Goal: Task Accomplishment & Management: Manage account settings

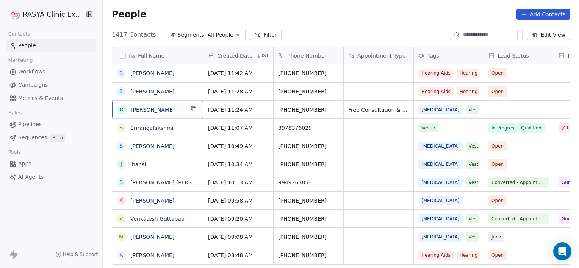
click at [173, 110] on span "[PERSON_NAME]" at bounding box center [158, 110] width 54 height 8
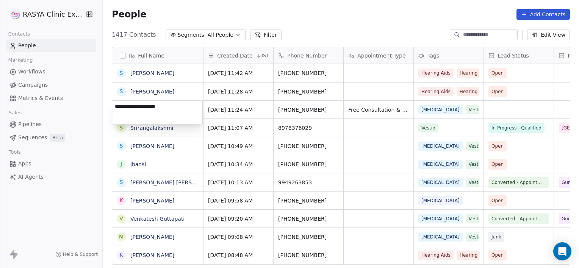
type textarea "**********"
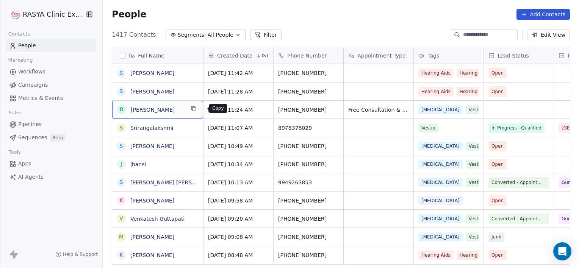
click at [197, 110] on icon "grid" at bounding box center [194, 109] width 6 height 6
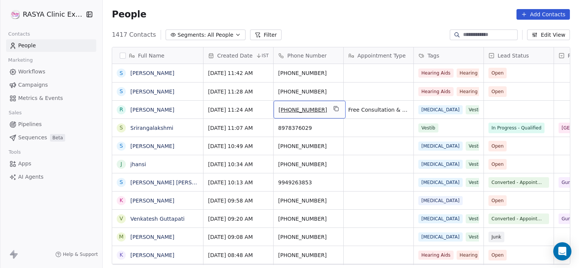
drag, startPoint x: 311, startPoint y: 111, endPoint x: 339, endPoint y: 109, distance: 28.1
click at [339, 109] on div "[PHONE_NUMBER]" at bounding box center [310, 110] width 72 height 18
click at [334, 108] on icon "grid" at bounding box center [336, 109] width 6 height 6
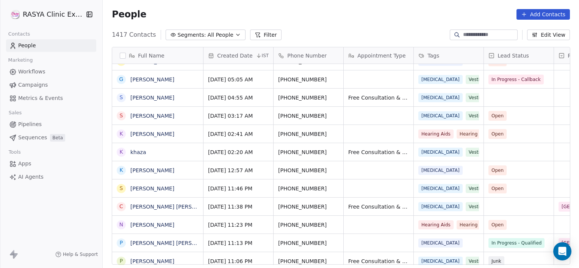
click at [343, 127] on div "[PHONE_NUMBER]" at bounding box center [309, 134] width 70 height 18
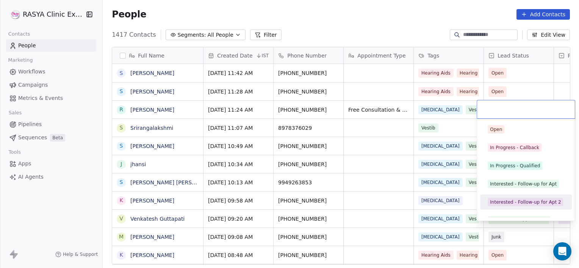
scroll to position [10, 0]
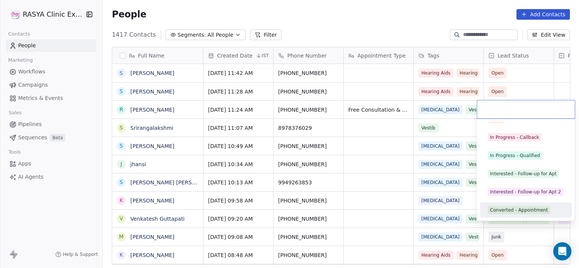
click at [513, 208] on div "Converted - Appointment" at bounding box center [519, 210] width 58 height 7
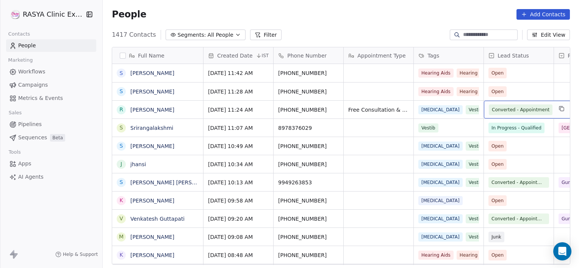
scroll to position [0, 60]
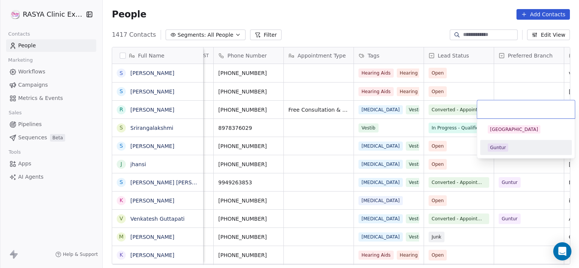
click at [506, 145] on span "Guntur" at bounding box center [498, 148] width 20 height 8
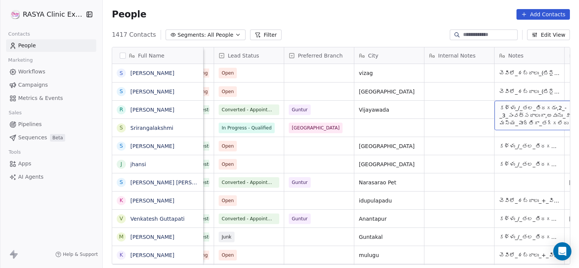
scroll to position [0, 340]
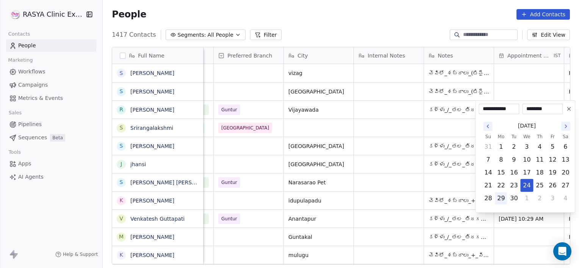
click at [502, 199] on button "29" at bounding box center [501, 199] width 12 height 12
type input "**********"
click at [517, 82] on html "[PERSON_NAME] Clinic External Contacts People Marketing Workflows Campaigns Met…" at bounding box center [289, 134] width 579 height 268
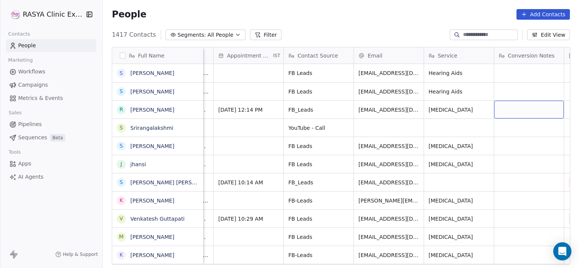
scroll to position [0, 691]
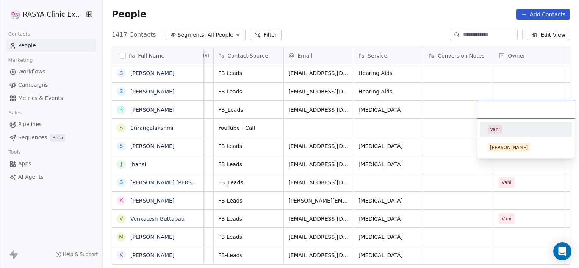
click at [497, 130] on div "Vani" at bounding box center [495, 129] width 10 height 7
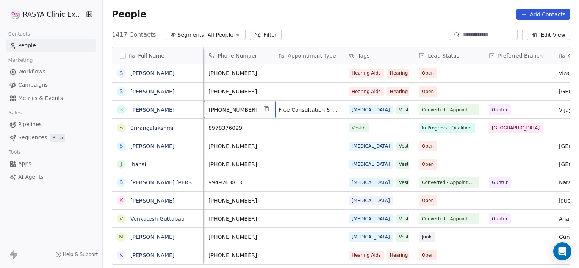
scroll to position [0, 0]
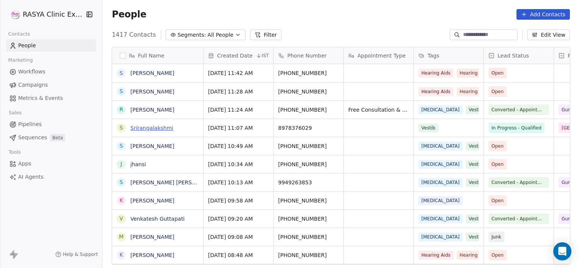
click at [157, 127] on link "Srirangalakshmi" at bounding box center [151, 128] width 43 height 6
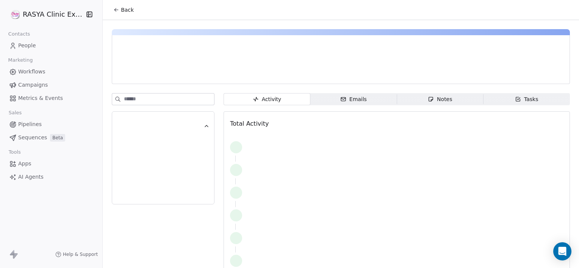
click at [408, 97] on span "Notes Notes" at bounding box center [440, 99] width 86 height 12
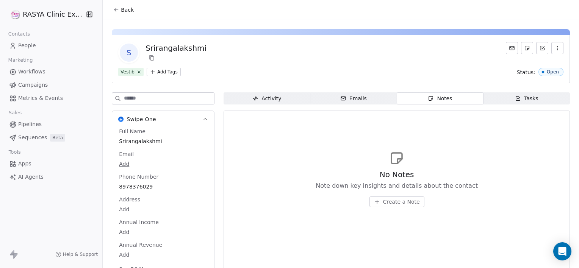
click at [130, 13] on span "Back" at bounding box center [127, 10] width 13 height 8
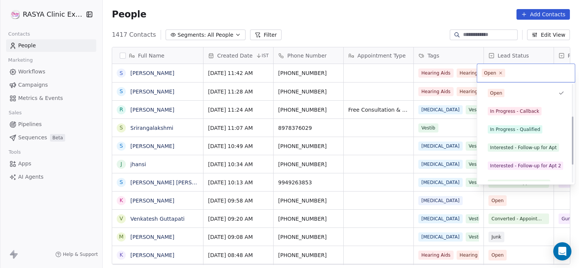
scroll to position [101, 0]
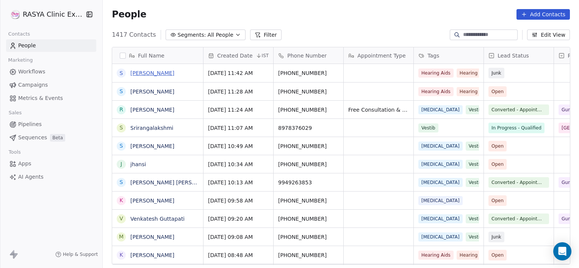
click at [170, 72] on link "[PERSON_NAME]" at bounding box center [152, 73] width 44 height 6
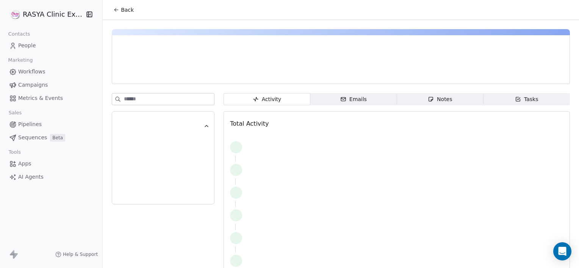
click at [437, 102] on div "Notes" at bounding box center [440, 100] width 24 height 8
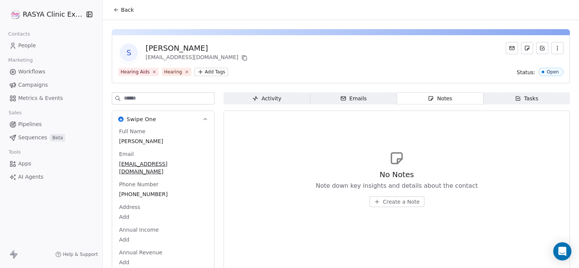
click at [388, 201] on span "Create a Note" at bounding box center [401, 202] width 37 height 8
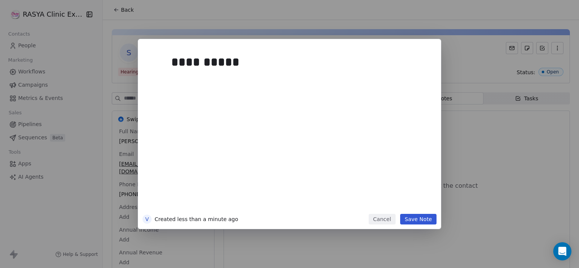
click at [418, 218] on button "Save Note" at bounding box center [418, 219] width 36 height 11
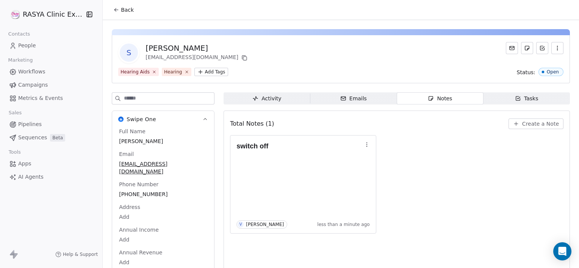
click at [122, 14] on button "Back" at bounding box center [124, 10] width 30 height 14
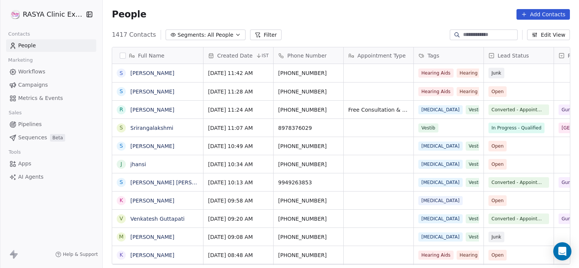
scroll to position [231, 471]
click at [166, 90] on link "[PERSON_NAME]" at bounding box center [152, 92] width 44 height 6
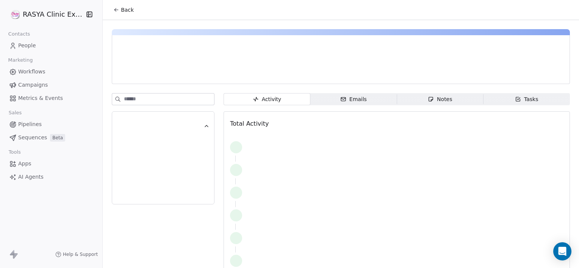
click at [429, 97] on icon "button" at bounding box center [431, 99] width 4 height 4
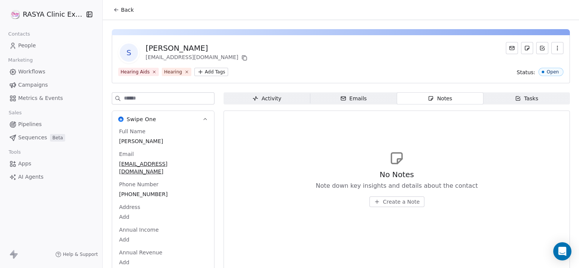
click at [388, 202] on span "Create a Note" at bounding box center [401, 202] width 37 height 8
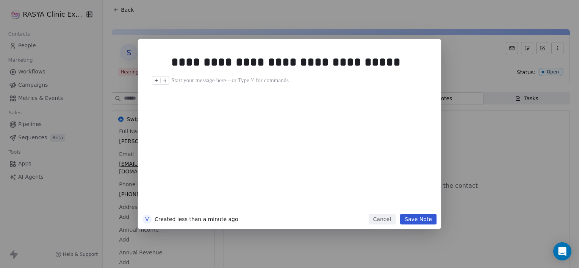
click at [362, 85] on div at bounding box center [300, 80] width 259 height 9
click at [361, 66] on div "**********" at bounding box center [298, 62] width 254 height 18
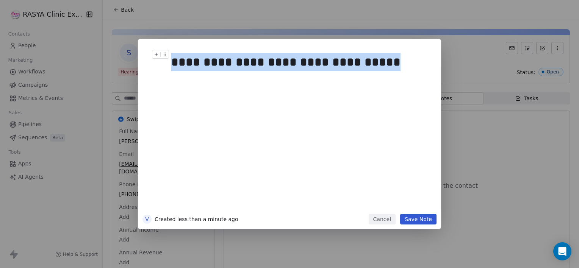
click at [361, 65] on div "**********" at bounding box center [298, 62] width 254 height 18
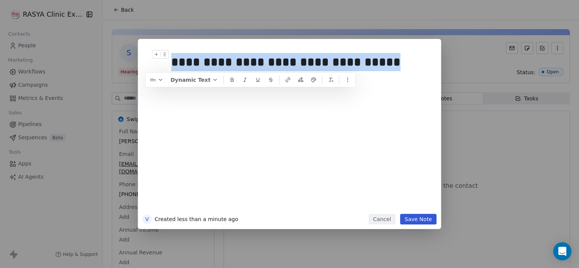
copy div "**********"
click at [417, 219] on button "Save Note" at bounding box center [418, 219] width 36 height 11
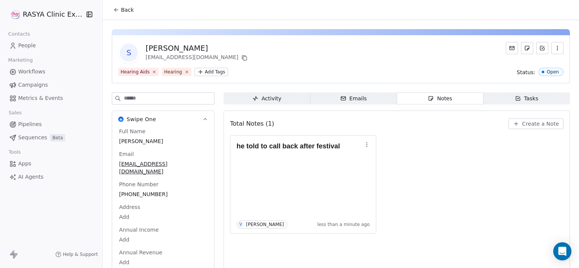
click at [518, 99] on div "Tasks" at bounding box center [527, 99] width 24 height 8
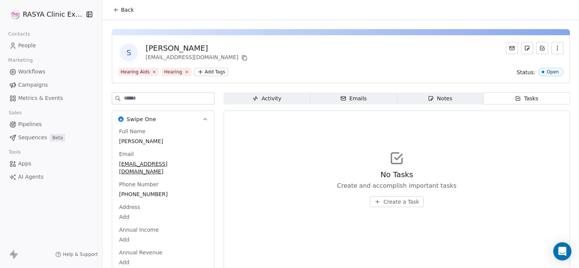
click at [403, 197] on button "Create a Task" at bounding box center [397, 202] width 54 height 11
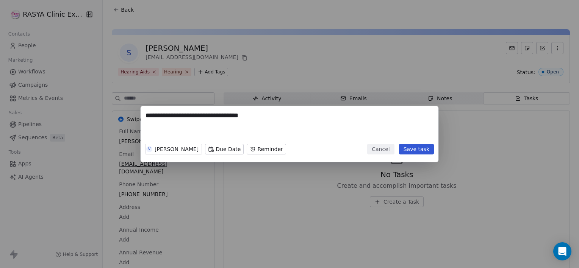
type textarea "**********"
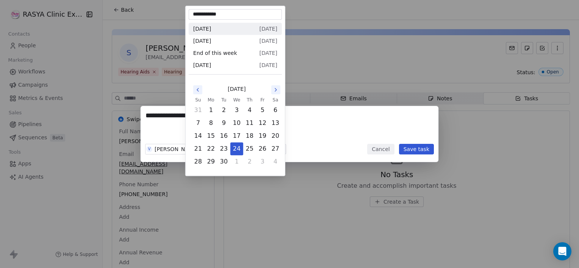
click at [196, 149] on body "**********" at bounding box center [289, 134] width 579 height 268
click at [278, 89] on icon "Go to the Next Month" at bounding box center [276, 90] width 6 height 6
click at [210, 124] on button "6" at bounding box center [211, 123] width 12 height 12
type input "**********"
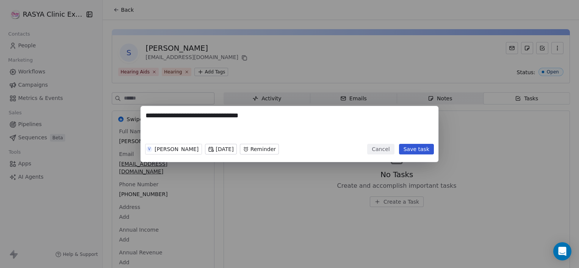
click at [260, 150] on body "**********" at bounding box center [289, 134] width 579 height 268
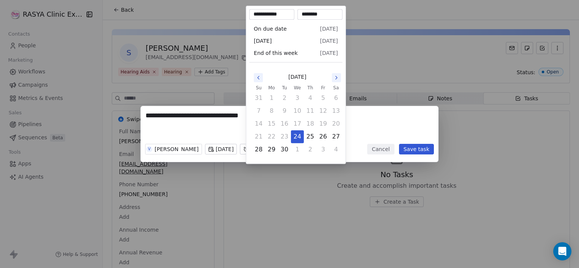
click at [335, 75] on icon "Go to the Next Month" at bounding box center [337, 78] width 6 height 6
click at [333, 97] on button "4" at bounding box center [336, 98] width 12 height 12
type input "**********"
click at [333, 97] on button "4" at bounding box center [336, 98] width 12 height 12
click at [409, 125] on div "**********" at bounding box center [289, 134] width 579 height 56
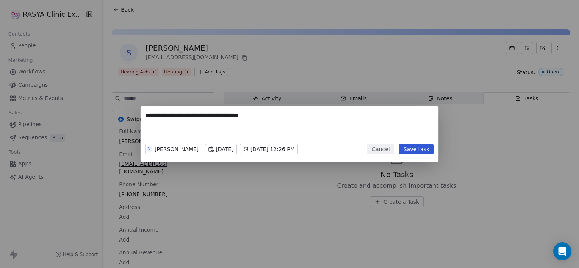
click at [412, 150] on button "Save task" at bounding box center [416, 149] width 35 height 11
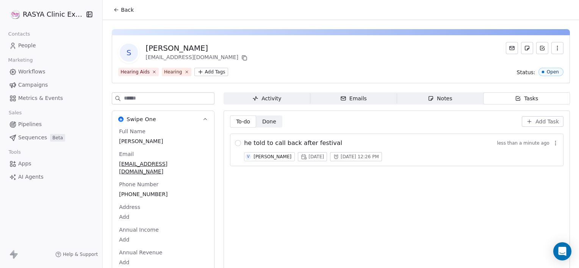
click at [121, 5] on button "Back" at bounding box center [124, 10] width 30 height 14
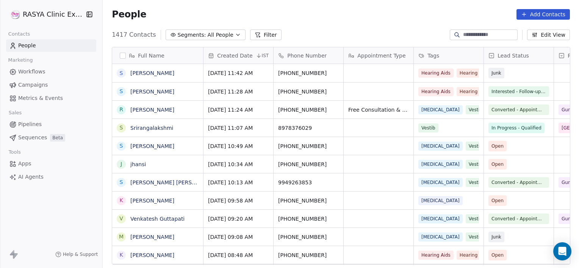
scroll to position [231, 471]
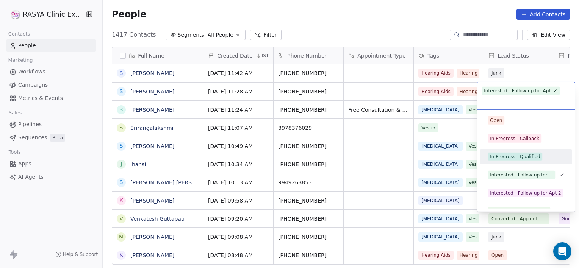
click at [512, 155] on div "In Progress - Qualified" at bounding box center [515, 157] width 50 height 7
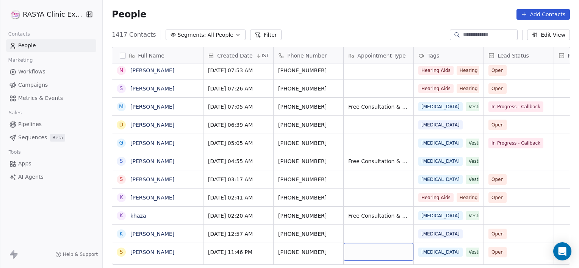
scroll to position [0, 0]
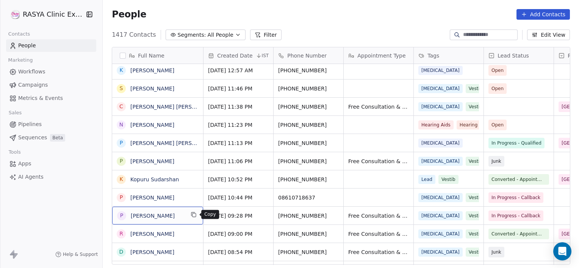
click at [193, 215] on icon "grid" at bounding box center [194, 215] width 6 height 6
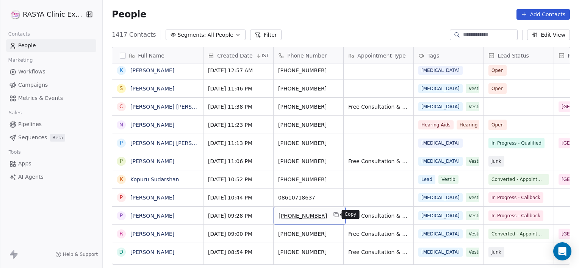
click at [334, 214] on icon "grid" at bounding box center [336, 215] width 6 height 6
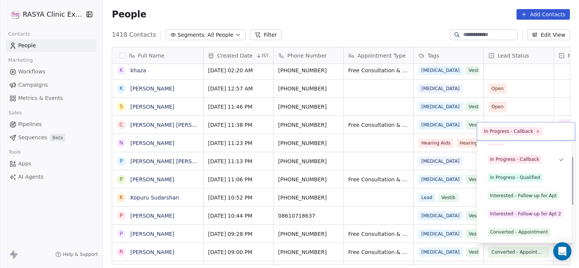
scroll to position [28, 0]
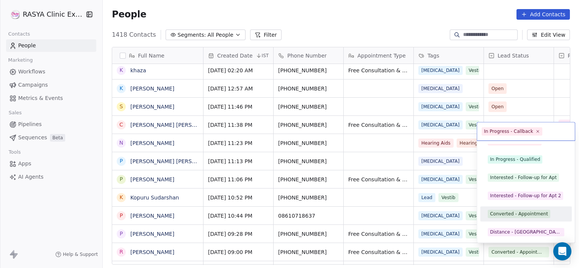
click at [504, 217] on div "Converted - Appointment" at bounding box center [519, 214] width 58 height 7
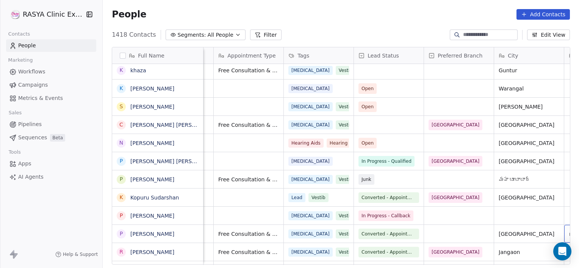
scroll to position [0, 200]
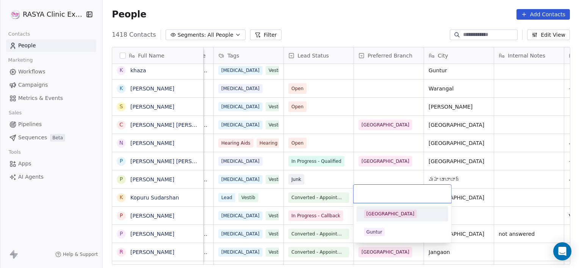
click at [381, 216] on div "[GEOGRAPHIC_DATA]" at bounding box center [391, 214] width 48 height 7
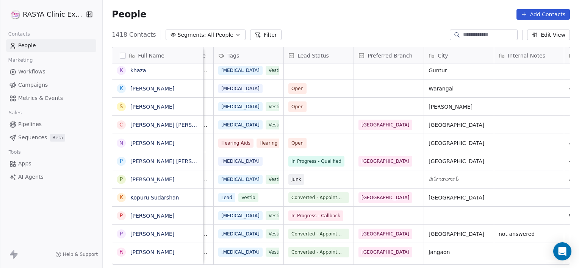
click at [469, 243] on div "[DATE] 09:00 PM [PHONE_NUMBER] Free Consultation & Free Screening [MEDICAL_DATA…" at bounding box center [538, 252] width 1070 height 18
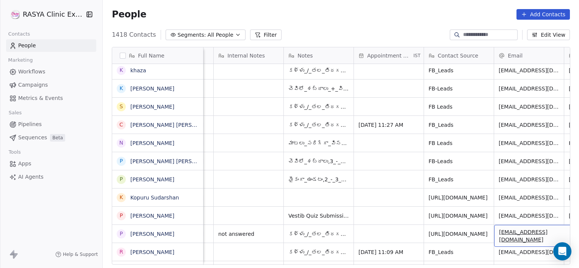
scroll to position [0, 551]
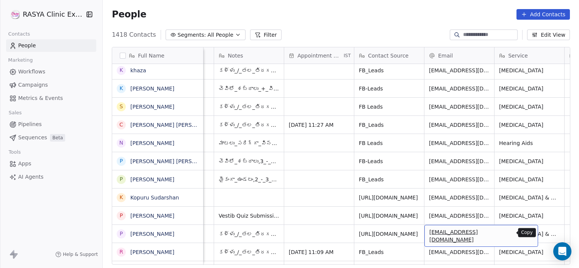
click at [527, 231] on icon "grid" at bounding box center [528, 232] width 3 height 3
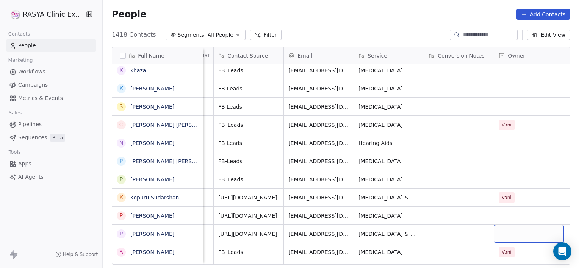
scroll to position [0, 709]
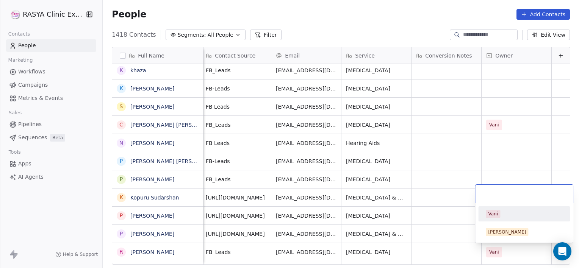
click at [492, 217] on div "Vani" at bounding box center [493, 214] width 10 height 7
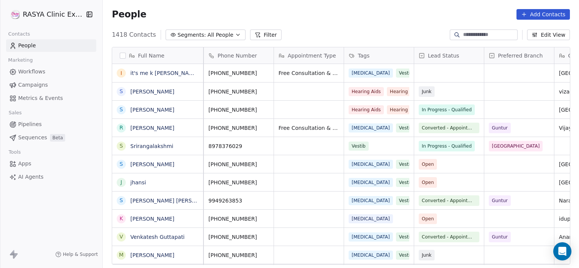
scroll to position [0, 0]
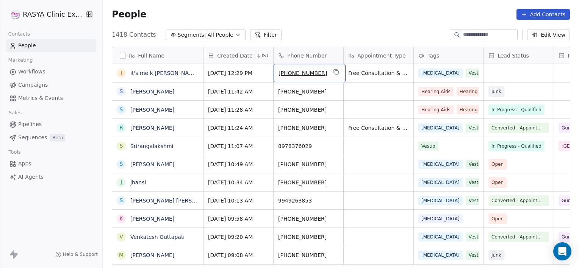
click at [320, 71] on span "[PHONE_NUMBER]" at bounding box center [303, 73] width 49 height 8
click at [320, 72] on span "[PHONE_NUMBER]" at bounding box center [303, 73] width 49 height 8
click at [322, 72] on span "[PHONE_NUMBER]" at bounding box center [303, 73] width 49 height 8
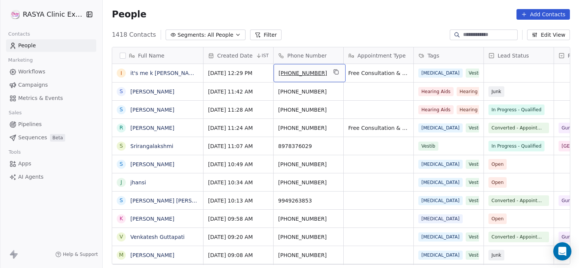
click at [322, 72] on span "[PHONE_NUMBER]" at bounding box center [303, 73] width 49 height 8
click at [322, 71] on input "**********" at bounding box center [308, 73] width 67 height 15
type input "**********"
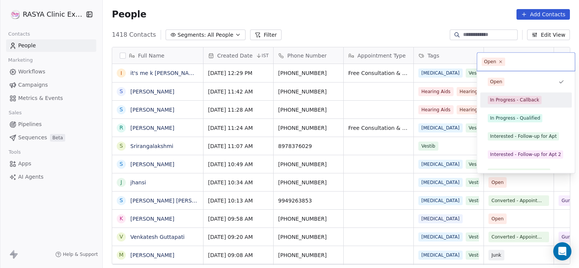
click at [503, 103] on div "In Progress - Callback" at bounding box center [514, 100] width 49 height 7
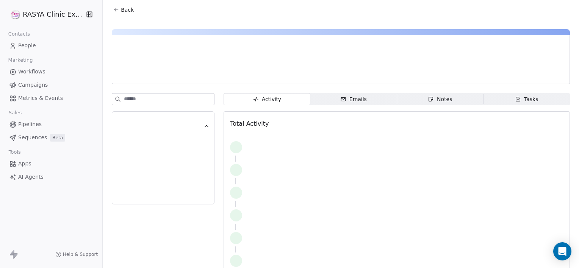
click at [464, 95] on span "Notes Notes" at bounding box center [440, 99] width 86 height 12
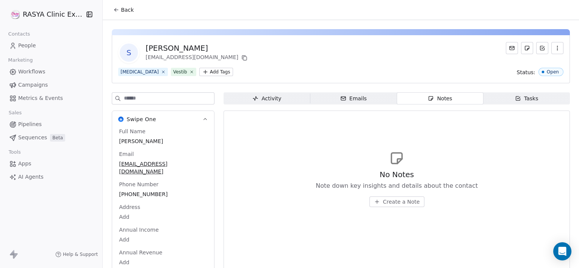
click at [383, 202] on span "Create a Note" at bounding box center [401, 202] width 37 height 8
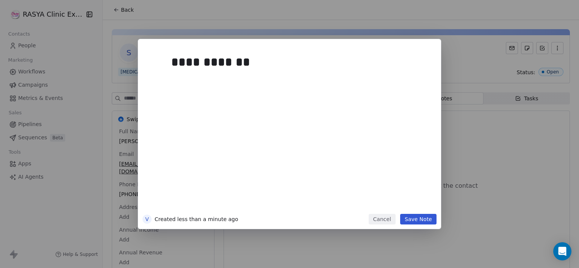
click at [416, 219] on button "Save Note" at bounding box center [418, 219] width 36 height 11
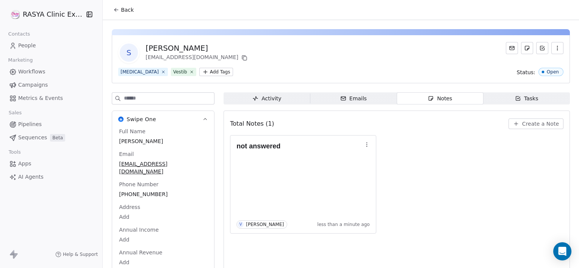
click at [124, 13] on span "Back" at bounding box center [127, 10] width 13 height 8
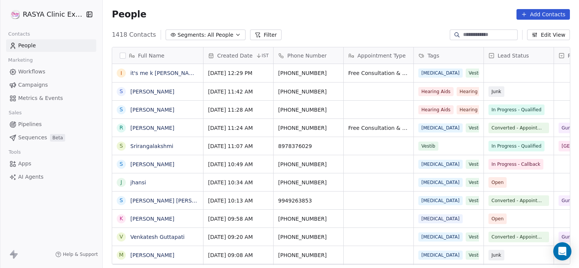
scroll to position [231, 471]
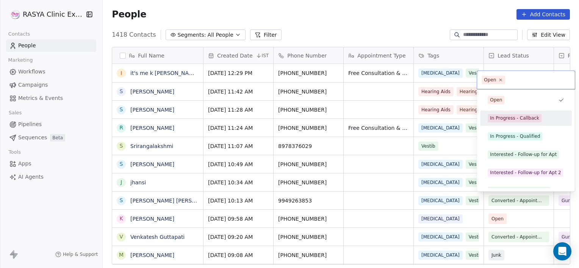
click at [500, 117] on div "In Progress - Callback" at bounding box center [514, 118] width 49 height 7
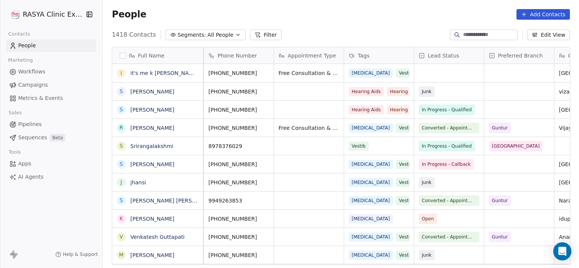
scroll to position [0, 0]
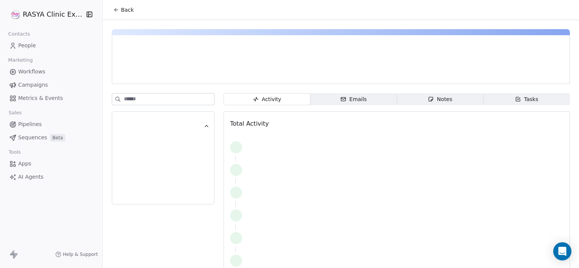
click at [458, 98] on span "Notes Notes" at bounding box center [440, 99] width 86 height 12
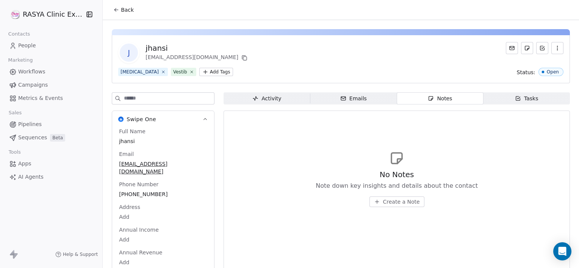
click at [393, 200] on span "Create a Note" at bounding box center [401, 202] width 37 height 8
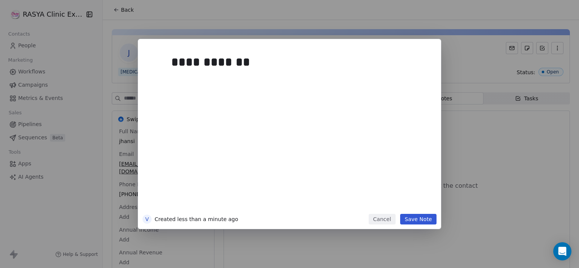
click at [417, 218] on button "Save Note" at bounding box center [418, 219] width 36 height 11
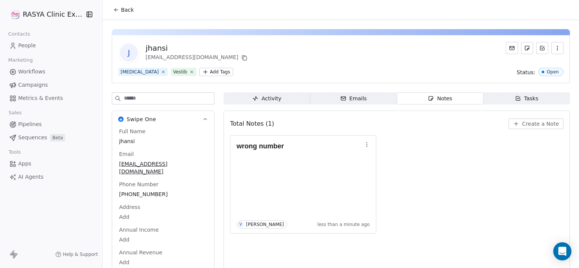
click at [125, 11] on span "Back" at bounding box center [127, 10] width 13 height 8
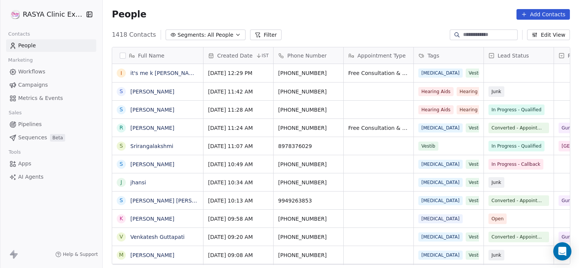
scroll to position [231, 471]
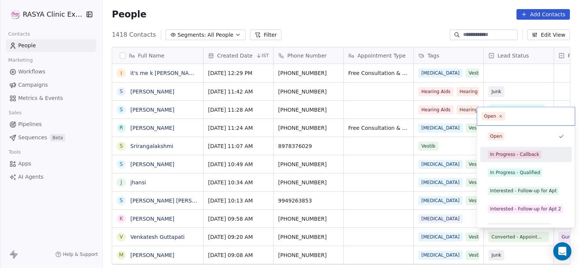
click at [528, 153] on div "In Progress - Callback" at bounding box center [514, 154] width 49 height 7
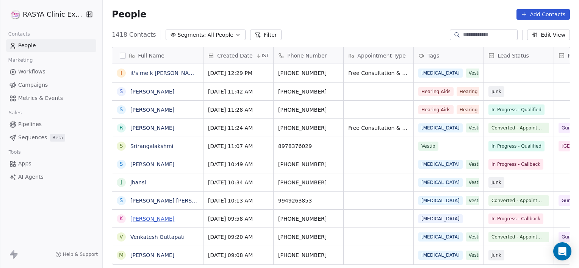
click at [134, 219] on link "[PERSON_NAME]" at bounding box center [152, 219] width 44 height 6
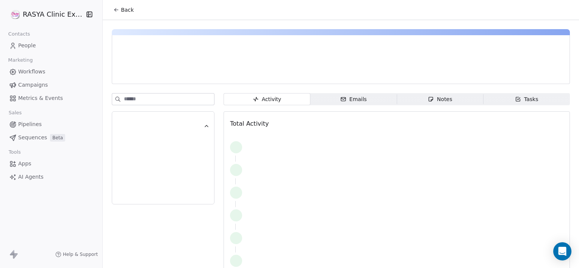
click at [414, 99] on span "Notes Notes" at bounding box center [440, 99] width 86 height 12
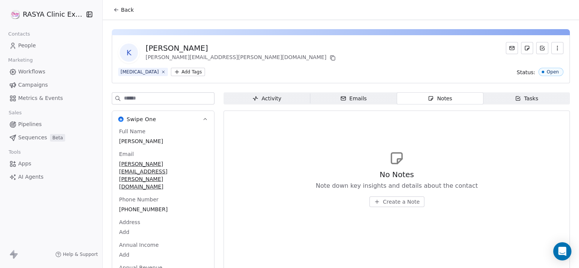
click at [398, 199] on span "Create a Note" at bounding box center [401, 202] width 37 height 8
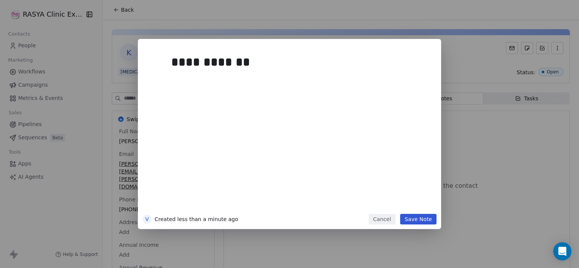
click at [419, 218] on button "Save Note" at bounding box center [418, 219] width 36 height 11
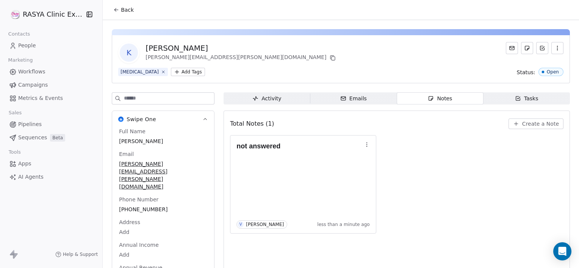
click at [123, 7] on span "Back" at bounding box center [127, 10] width 13 height 8
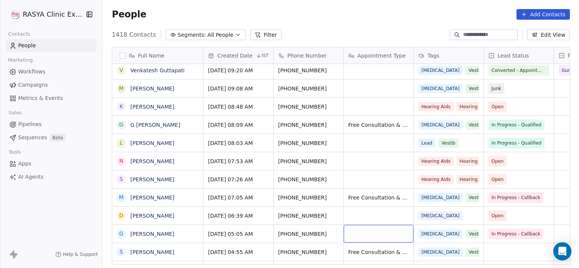
scroll to position [185, 0]
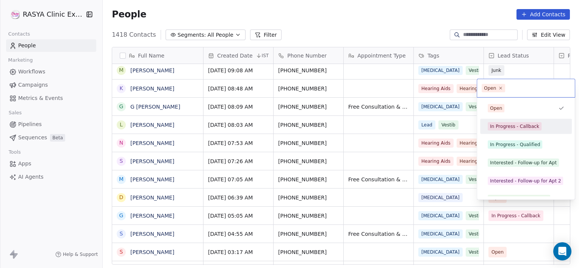
click at [510, 125] on div "In Progress - Callback" at bounding box center [514, 126] width 49 height 7
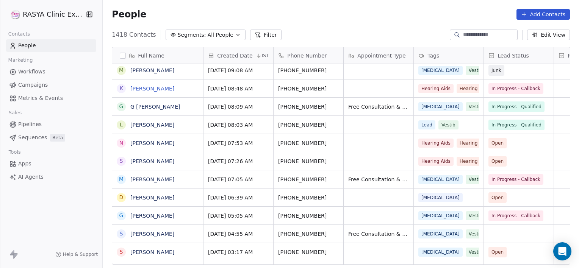
click at [153, 87] on link "[PERSON_NAME]" at bounding box center [152, 89] width 44 height 6
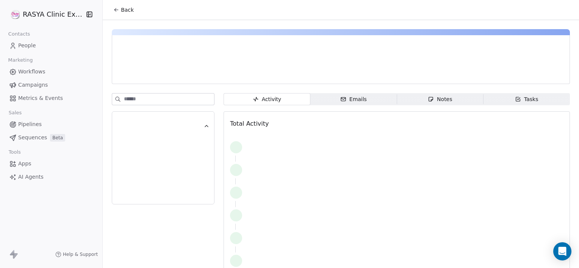
click at [153, 87] on div "Activity Activity Emails Emails Notes Notes Tasks Tasks Total Activity" at bounding box center [341, 152] width 477 height 265
click at [402, 97] on span "Notes Notes" at bounding box center [440, 99] width 86 height 12
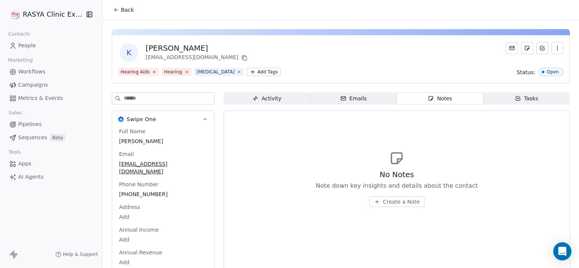
click at [380, 199] on button "Create a Note" at bounding box center [397, 202] width 55 height 11
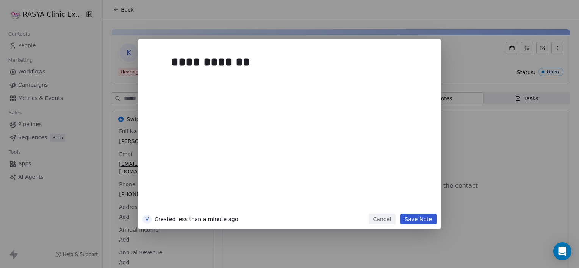
click at [423, 216] on button "Save Note" at bounding box center [418, 219] width 36 height 11
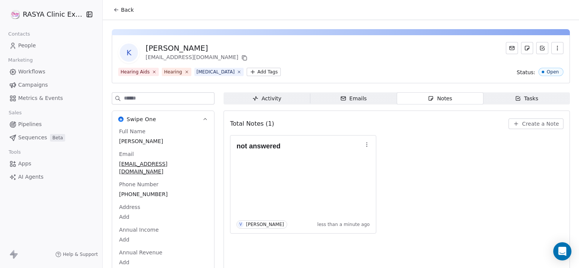
click at [127, 8] on span "Back" at bounding box center [127, 10] width 13 height 8
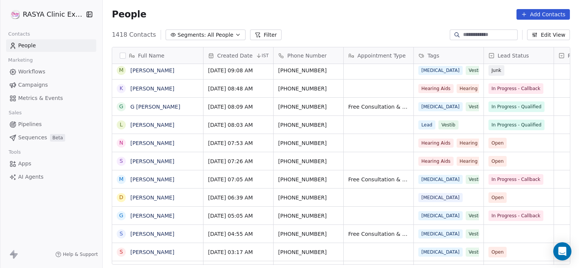
scroll to position [231, 471]
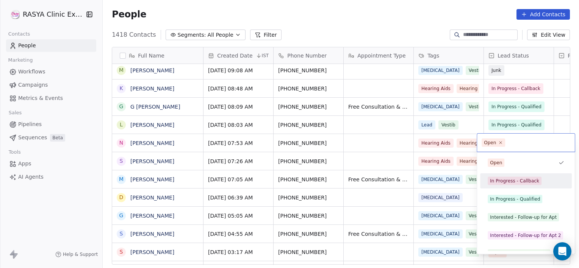
click at [497, 182] on div "In Progress - Callback" at bounding box center [514, 181] width 49 height 7
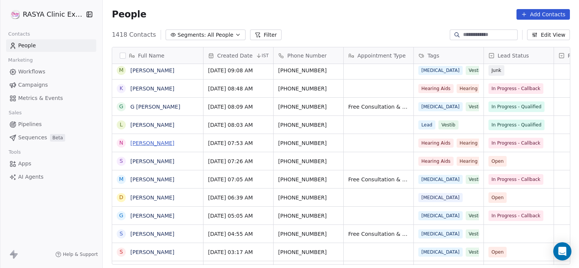
click at [138, 141] on link "[PERSON_NAME]" at bounding box center [152, 143] width 44 height 6
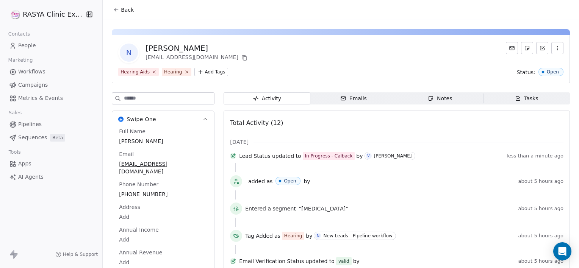
click at [419, 101] on span "Notes Notes" at bounding box center [440, 99] width 86 height 12
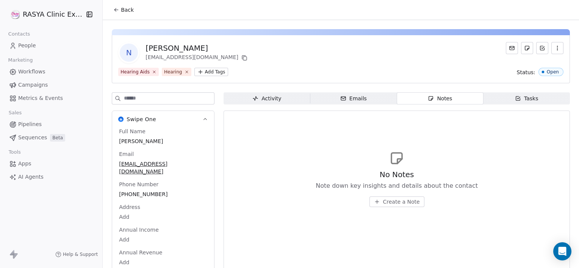
click at [389, 201] on span "Create a Note" at bounding box center [401, 202] width 37 height 8
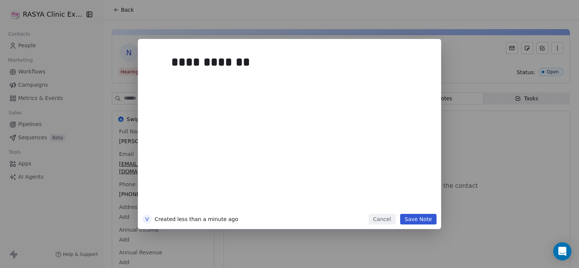
click at [425, 215] on button "Save Note" at bounding box center [418, 219] width 36 height 11
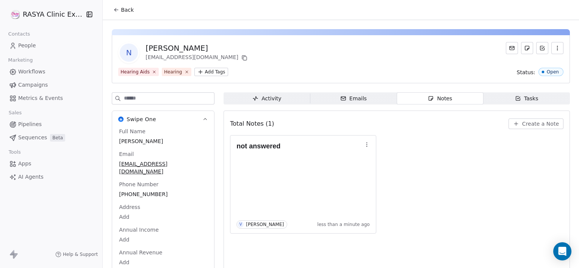
click at [132, 9] on button "Back" at bounding box center [124, 10] width 30 height 14
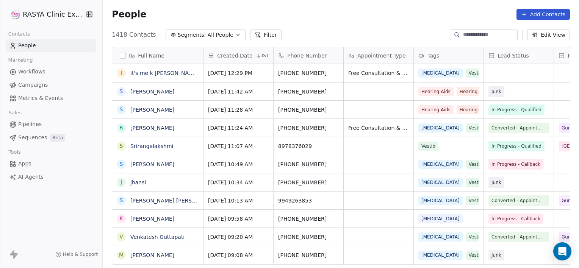
scroll to position [231, 471]
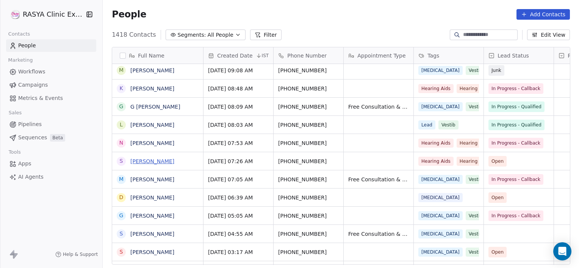
click at [154, 161] on link "[PERSON_NAME]" at bounding box center [152, 161] width 44 height 6
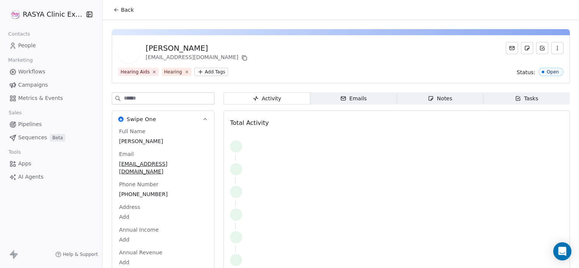
click at [417, 95] on span "Notes Notes" at bounding box center [440, 99] width 86 height 12
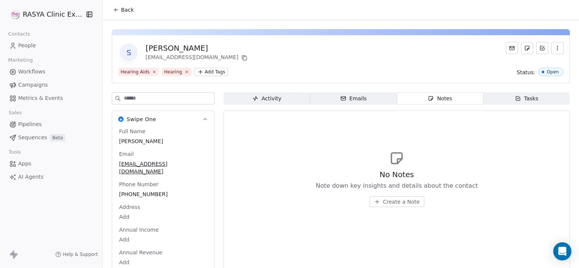
click at [394, 202] on span "Create a Note" at bounding box center [401, 202] width 37 height 8
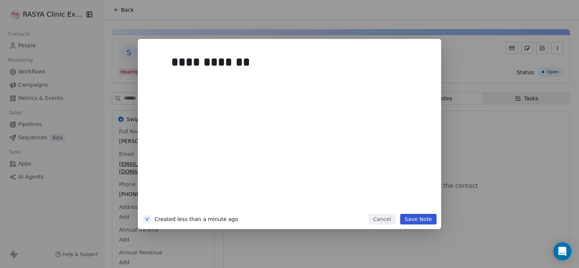
click at [412, 221] on button "Save Note" at bounding box center [418, 219] width 36 height 11
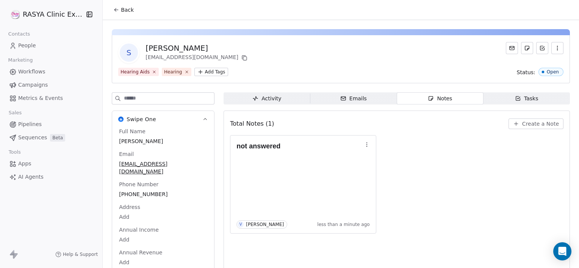
click at [120, 9] on button "Back" at bounding box center [124, 10] width 30 height 14
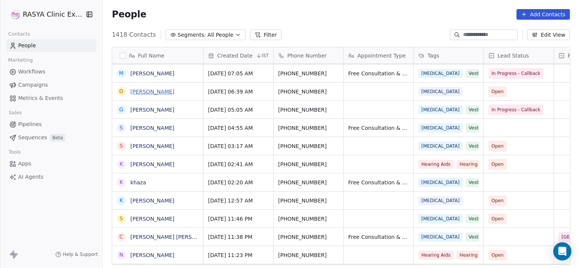
click at [174, 92] on link "[PERSON_NAME]" at bounding box center [152, 92] width 44 height 6
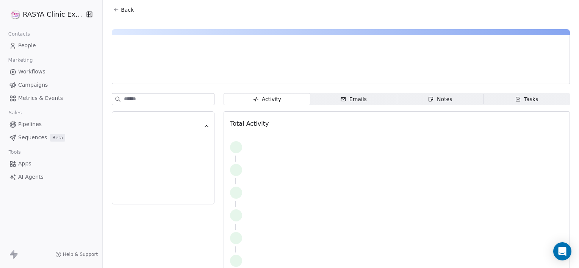
click at [123, 5] on button "Back" at bounding box center [124, 10] width 30 height 14
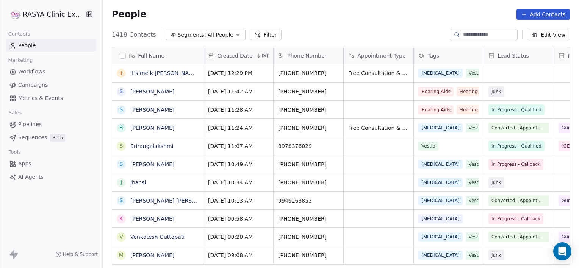
scroll to position [231, 471]
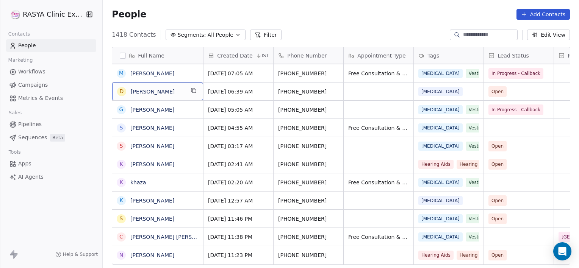
click at [185, 94] on div "D [PERSON_NAME]" at bounding box center [157, 92] width 91 height 18
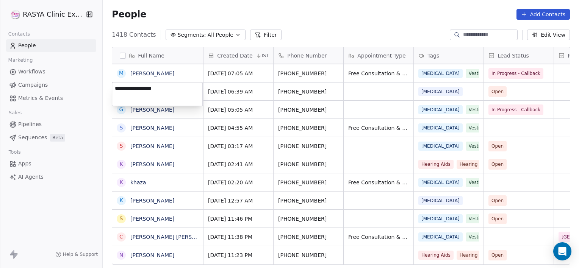
click at [185, 94] on textarea "**********" at bounding box center [157, 95] width 90 height 24
type textarea "**********"
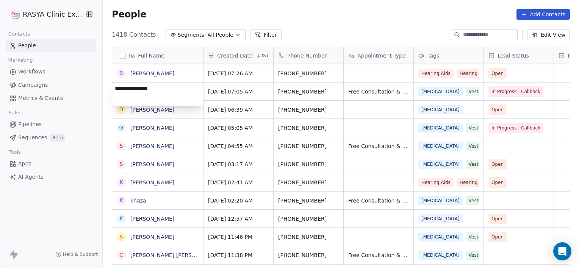
type textarea "**********"
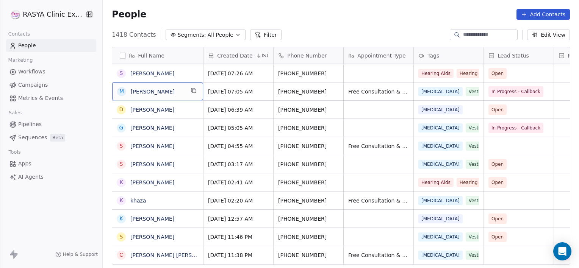
click at [182, 89] on span "[PERSON_NAME]" at bounding box center [158, 92] width 54 height 8
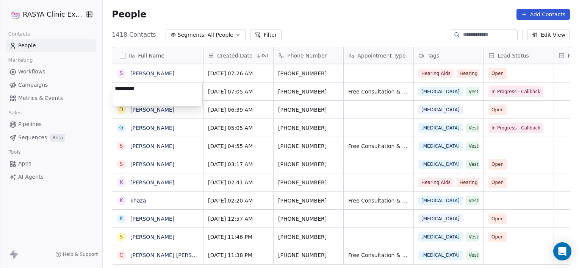
type textarea "*********"
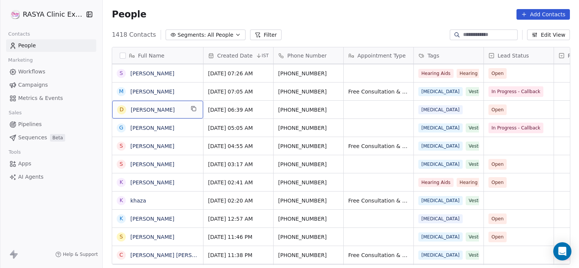
click at [188, 106] on div "D [PERSON_NAME]" at bounding box center [157, 110] width 91 height 18
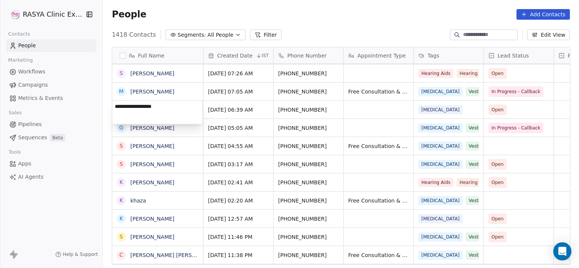
click at [188, 106] on textarea "**********" at bounding box center [157, 113] width 90 height 24
type textarea "**********"
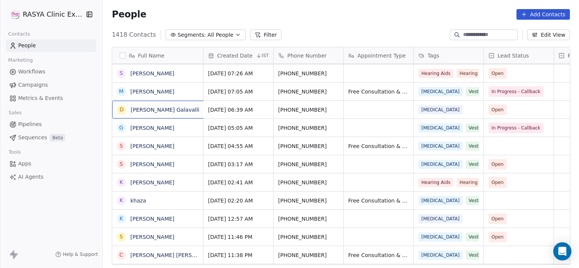
click at [151, 104] on div "D [PERSON_NAME] Galavalli" at bounding box center [165, 110] width 106 height 18
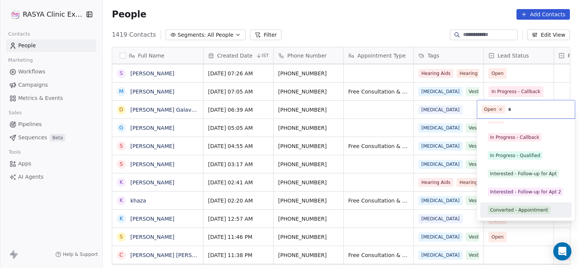
scroll to position [13, 0]
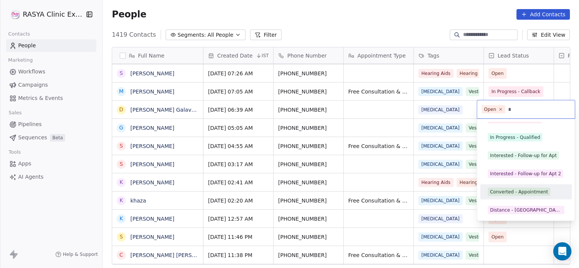
click at [507, 195] on div "Converted - Appointment" at bounding box center [519, 192] width 58 height 7
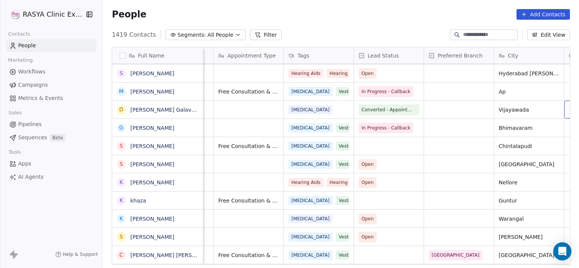
scroll to position [0, 200]
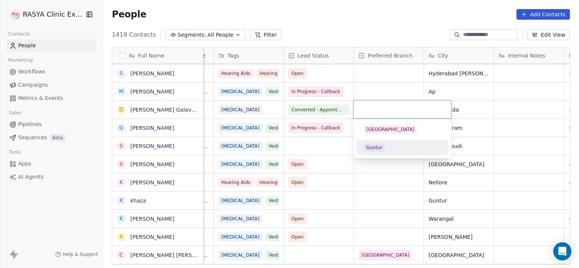
click at [363, 152] on div "Guntur" at bounding box center [403, 148] width 86 height 12
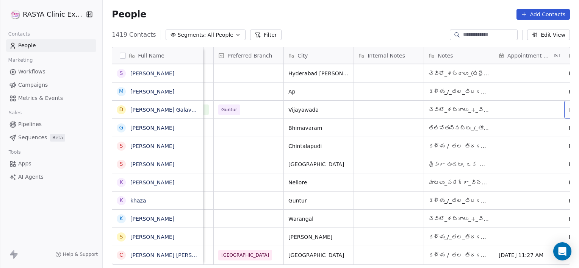
scroll to position [0, 411]
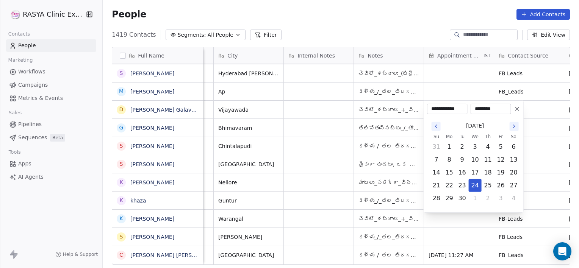
click at [514, 126] on icon "Go to the Next Month" at bounding box center [514, 127] width 6 height 6
click at [515, 146] on button "4" at bounding box center [514, 147] width 12 height 12
type input "**********"
click at [560, 109] on html "[PERSON_NAME] Clinic External Contacts People Marketing Workflows Campaigns Met…" at bounding box center [289, 134] width 579 height 268
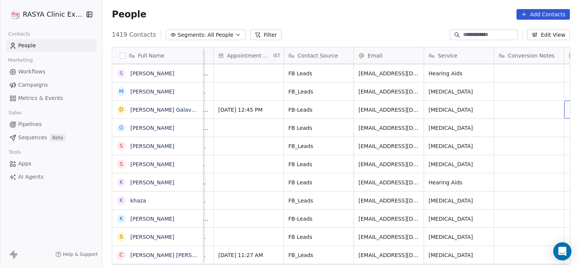
scroll to position [0, 691]
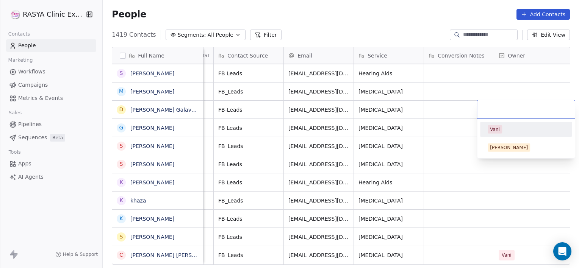
click at [506, 134] on div "Vani" at bounding box center [526, 130] width 86 height 12
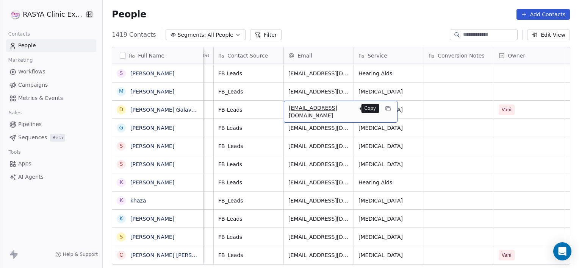
click at [384, 105] on button "grid" at bounding box center [388, 108] width 9 height 9
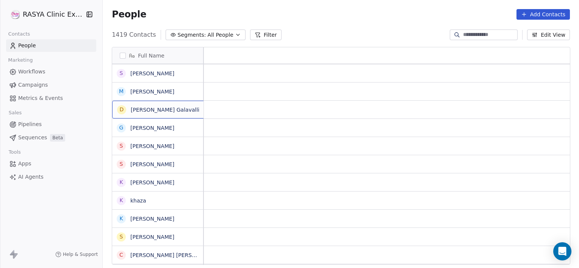
scroll to position [0, 0]
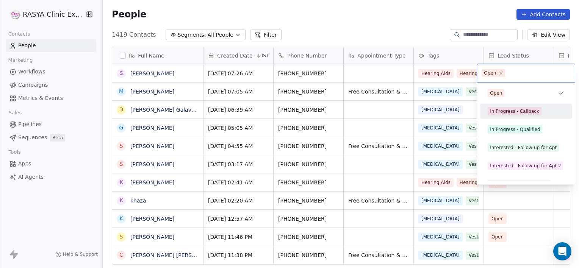
click at [516, 116] on div "In Progress - Callback" at bounding box center [526, 111] width 86 height 12
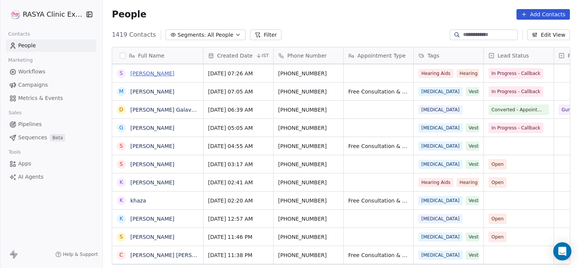
click at [130, 76] on link "[PERSON_NAME]" at bounding box center [152, 74] width 44 height 6
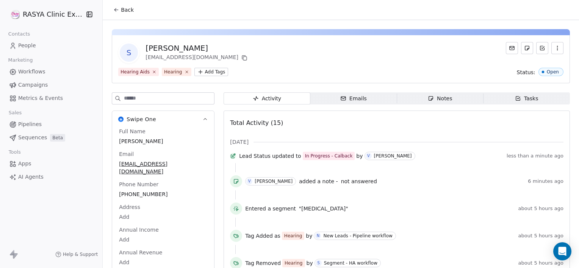
click at [422, 102] on span "Notes Notes" at bounding box center [440, 99] width 86 height 12
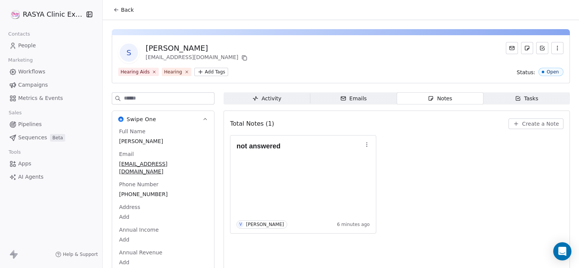
click at [120, 9] on button "Back" at bounding box center [124, 10] width 30 height 14
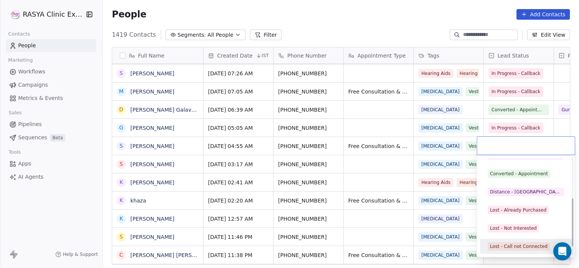
scroll to position [101, 0]
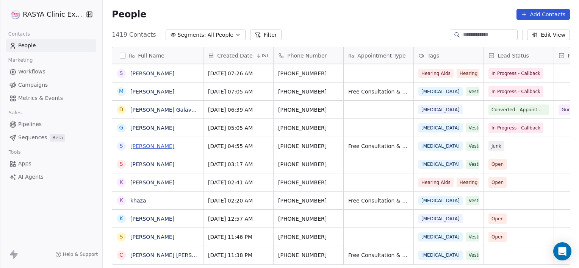
click at [161, 147] on link "[PERSON_NAME]" at bounding box center [152, 146] width 44 height 6
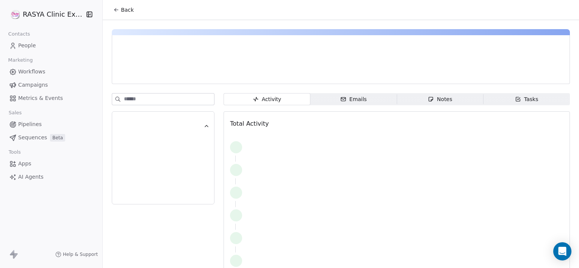
click at [450, 99] on span "Notes Notes" at bounding box center [440, 99] width 86 height 12
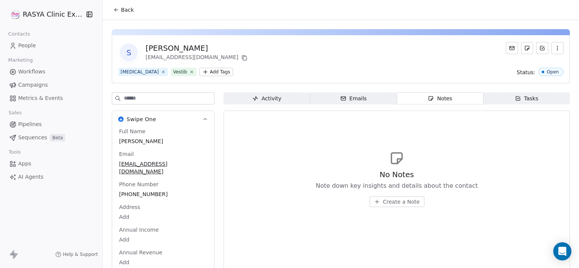
click at [398, 199] on span "Create a Note" at bounding box center [401, 202] width 37 height 8
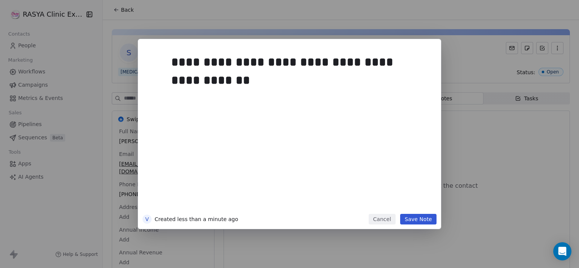
click at [417, 217] on button "Save Note" at bounding box center [418, 219] width 36 height 11
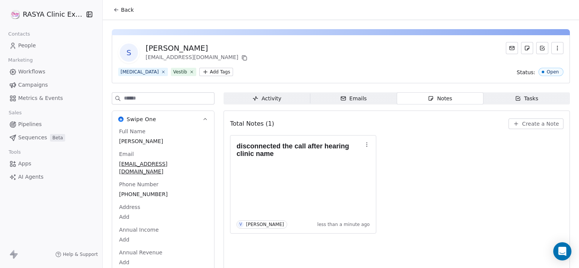
click at [122, 7] on span "Back" at bounding box center [127, 10] width 13 height 8
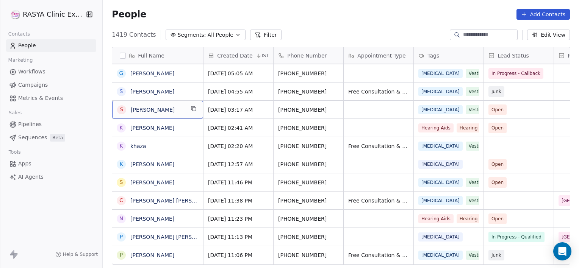
click at [180, 111] on span "[PERSON_NAME]" at bounding box center [158, 110] width 54 height 8
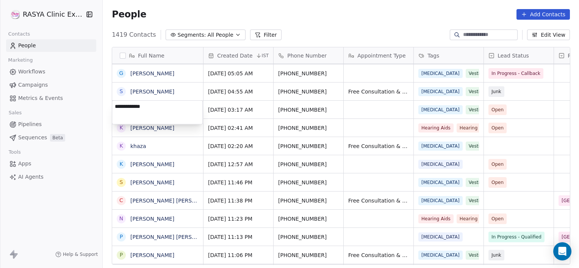
type textarea "**********"
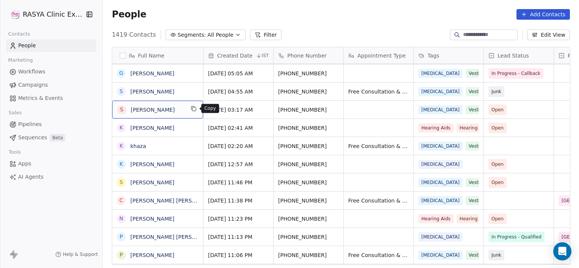
drag, startPoint x: 183, startPoint y: 111, endPoint x: 194, endPoint y: 108, distance: 11.6
click at [194, 108] on icon "grid" at bounding box center [194, 109] width 6 height 6
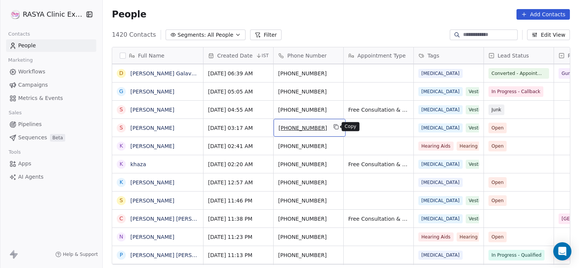
click at [333, 127] on icon "grid" at bounding box center [336, 127] width 6 height 6
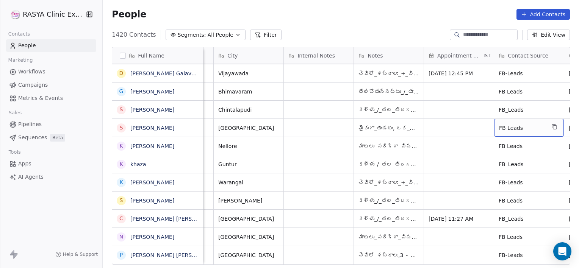
scroll to position [0, 481]
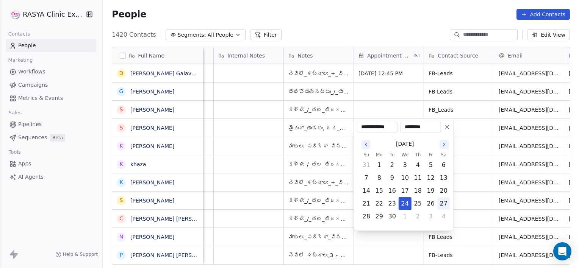
click at [444, 206] on button "27" at bounding box center [444, 204] width 12 height 12
type input "**********"
click at [462, 133] on html "[PERSON_NAME] Clinic External Contacts People Marketing Workflows Campaigns Met…" at bounding box center [289, 134] width 579 height 268
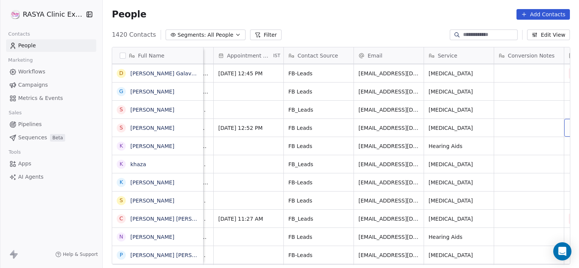
scroll to position [0, 691]
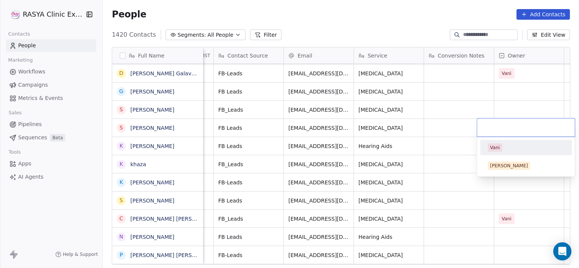
click at [492, 149] on div "Vani" at bounding box center [495, 147] width 10 height 7
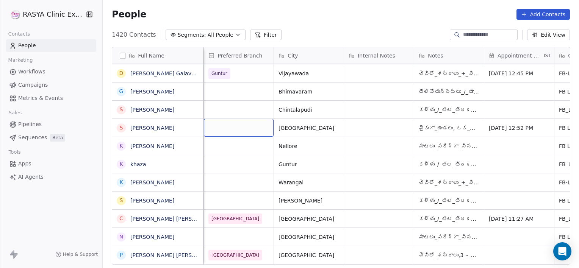
scroll to position [0, 281]
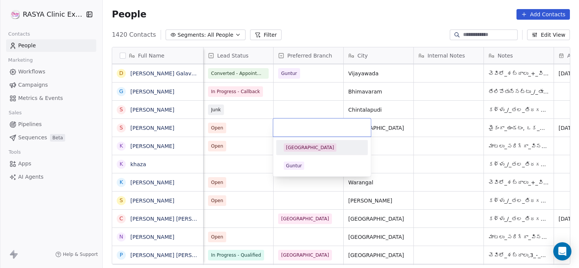
click at [307, 146] on div "[GEOGRAPHIC_DATA]" at bounding box center [310, 147] width 48 height 7
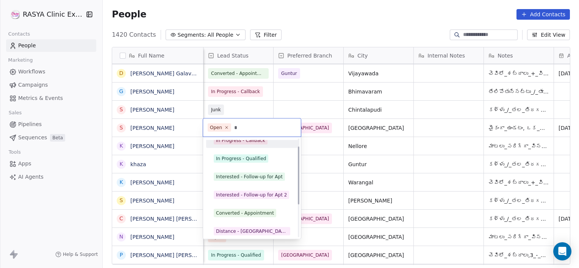
scroll to position [13, 0]
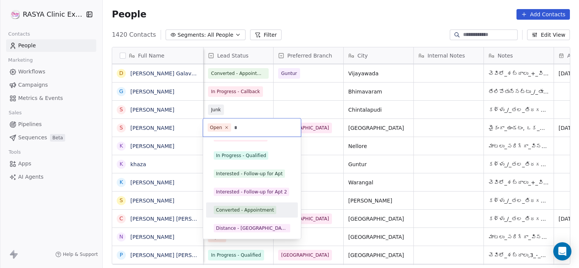
click at [244, 209] on div "Converted - Appointment" at bounding box center [245, 210] width 58 height 7
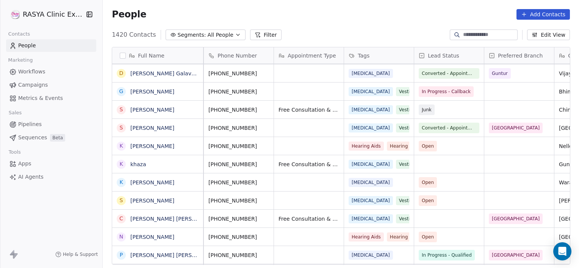
scroll to position [0, 0]
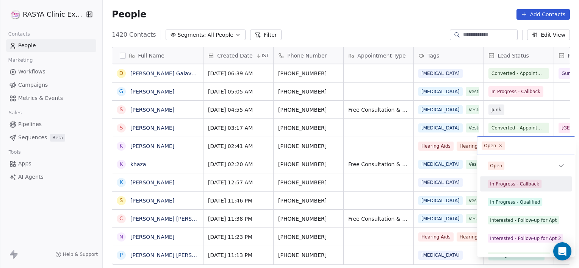
click at [505, 184] on div "In Progress - Callback" at bounding box center [514, 184] width 49 height 7
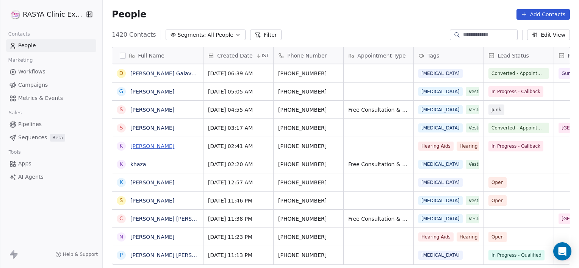
click at [154, 148] on link "[PERSON_NAME]" at bounding box center [152, 146] width 44 height 6
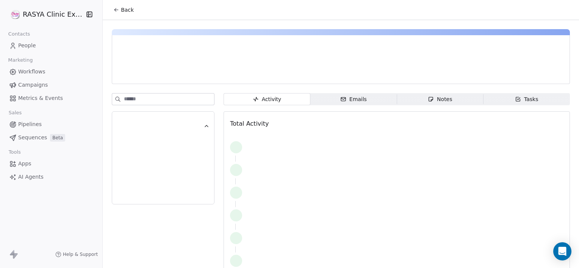
click at [448, 99] on div "Notes" at bounding box center [440, 100] width 24 height 8
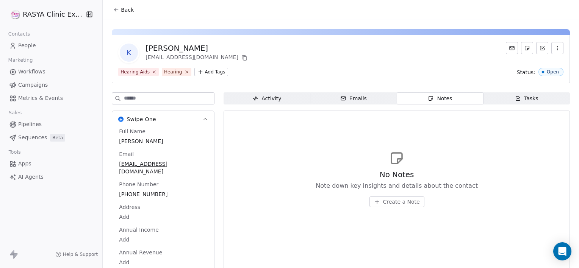
click at [398, 196] on div "No Notes Note down key insights and details about the contact Create a Note" at bounding box center [397, 188] width 162 height 38
click at [397, 202] on span "Create a Note" at bounding box center [401, 202] width 37 height 8
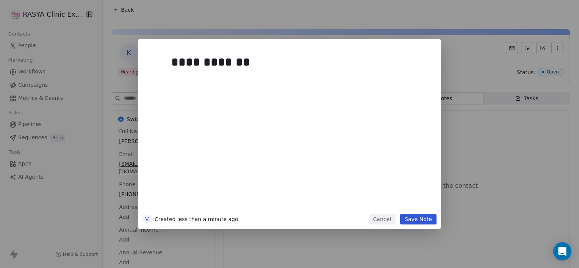
click at [420, 217] on button "Save Note" at bounding box center [418, 219] width 36 height 11
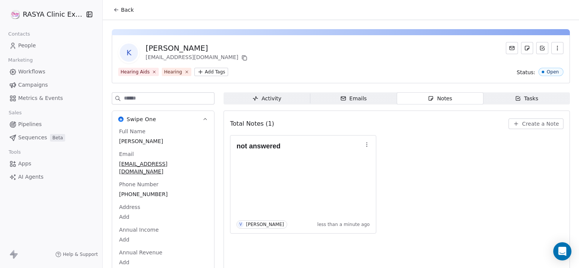
click at [125, 13] on span "Back" at bounding box center [127, 10] width 13 height 8
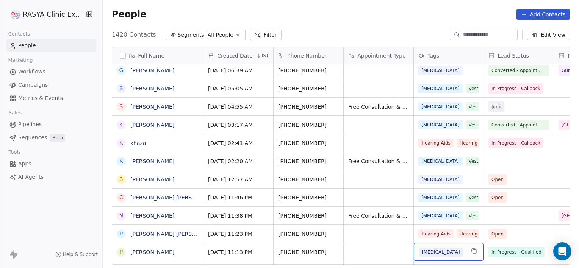
scroll to position [385, 0]
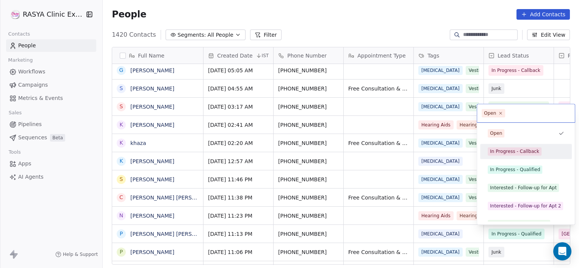
click at [516, 152] on div "In Progress - Callback" at bounding box center [514, 151] width 49 height 7
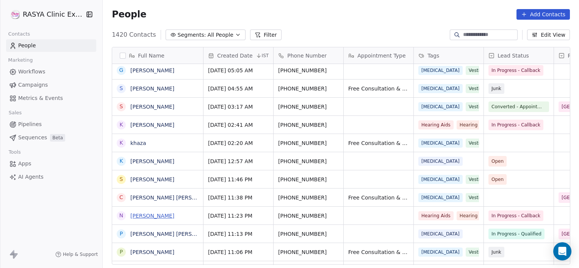
click at [143, 217] on link "[PERSON_NAME]" at bounding box center [152, 216] width 44 height 6
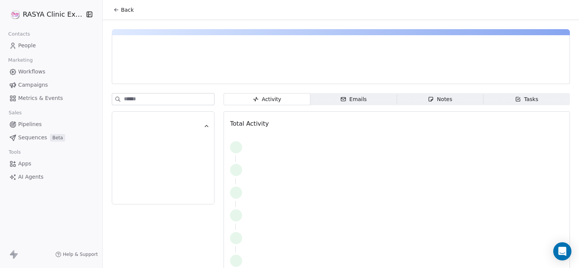
click at [424, 99] on span "Notes Notes" at bounding box center [440, 99] width 86 height 12
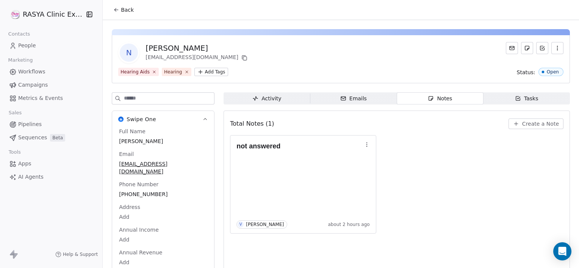
click at [122, 14] on button "Back" at bounding box center [124, 10] width 30 height 14
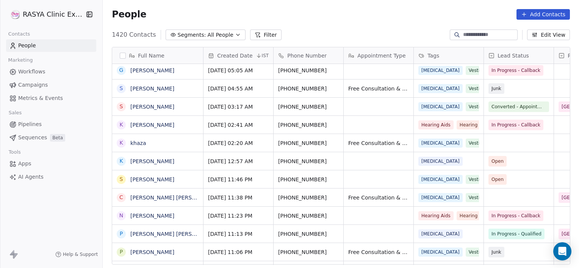
scroll to position [231, 471]
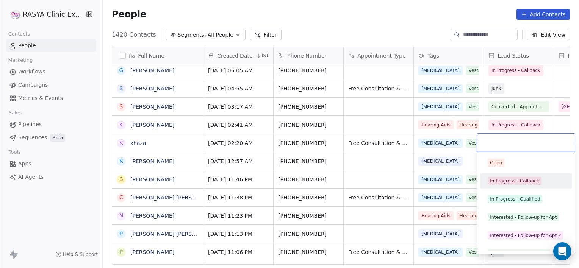
click at [507, 178] on div "In Progress - Callback" at bounding box center [514, 181] width 49 height 7
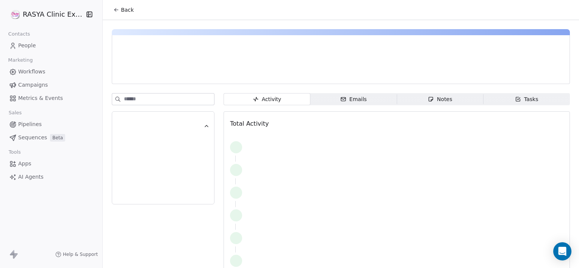
click at [440, 99] on div "Notes" at bounding box center [440, 100] width 24 height 8
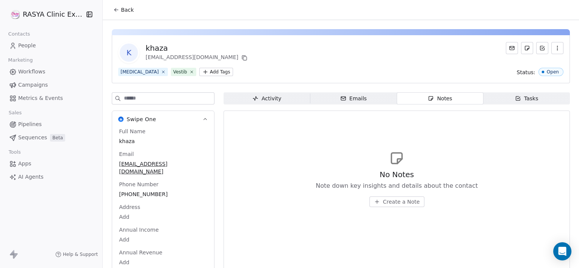
click at [390, 202] on span "Create a Note" at bounding box center [401, 202] width 37 height 8
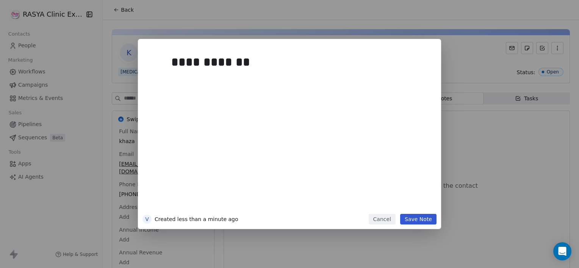
click at [378, 217] on button "Cancel" at bounding box center [382, 219] width 27 height 11
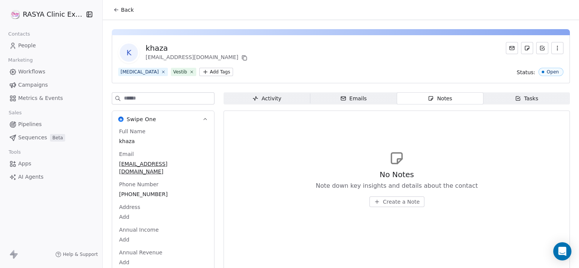
click at [122, 12] on span "Back" at bounding box center [127, 10] width 13 height 8
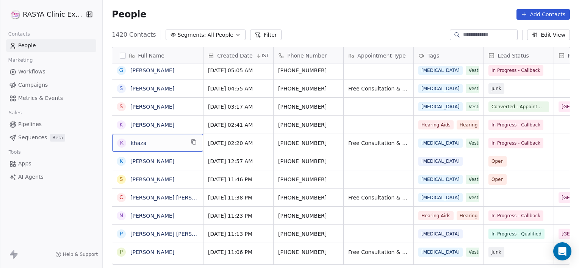
click at [165, 144] on span "khaza" at bounding box center [158, 144] width 54 height 8
click at [165, 144] on textarea "*****" at bounding box center [157, 146] width 90 height 24
type textarea "**********"
drag, startPoint x: 182, startPoint y: 140, endPoint x: 194, endPoint y: 143, distance: 12.5
click at [194, 143] on icon "grid" at bounding box center [194, 142] width 6 height 6
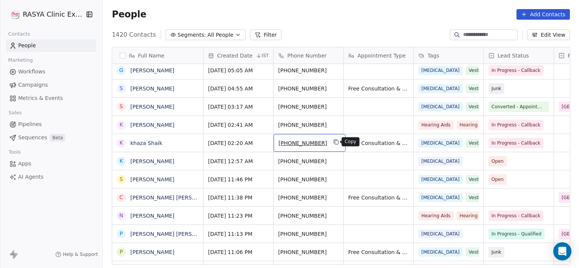
click at [337, 141] on button "grid" at bounding box center [336, 142] width 9 height 9
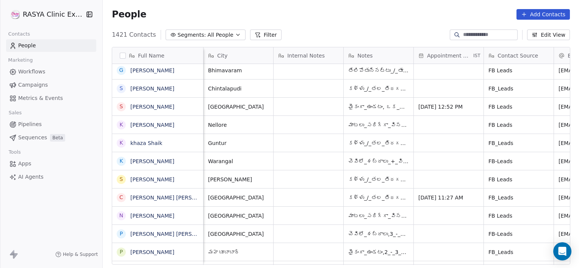
scroll to position [0, 281]
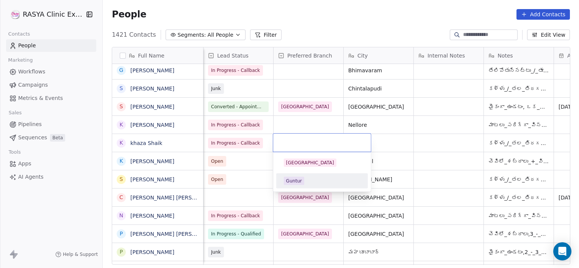
click at [294, 178] on div "Guntur" at bounding box center [294, 181] width 16 height 7
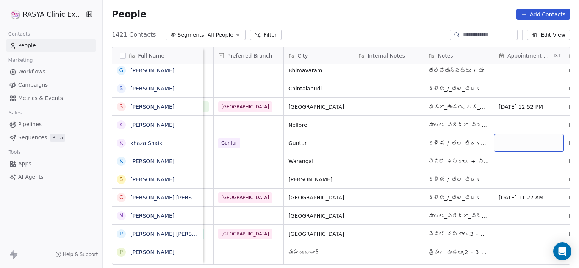
scroll to position [0, 411]
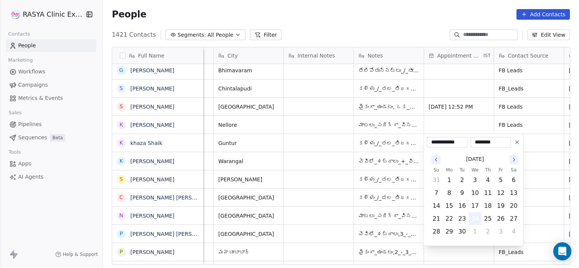
click at [472, 217] on button "24" at bounding box center [475, 219] width 12 height 12
click at [548, 146] on html "[PERSON_NAME] Clinic External Contacts People Marketing Workflows Campaigns Met…" at bounding box center [289, 134] width 579 height 268
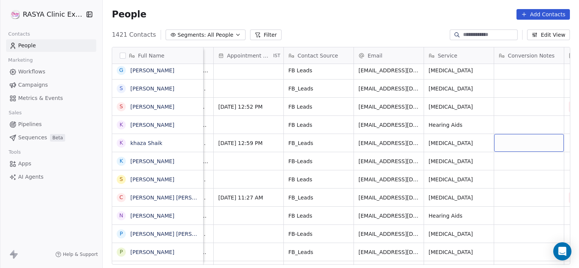
scroll to position [0, 691]
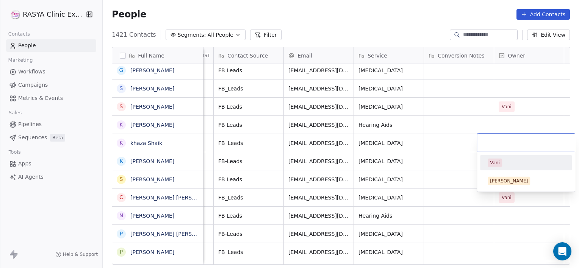
click at [499, 164] on div "Vani" at bounding box center [495, 163] width 10 height 7
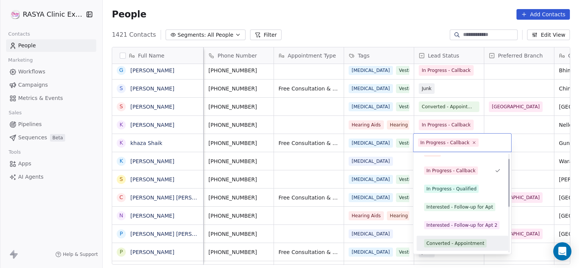
scroll to position [28, 0]
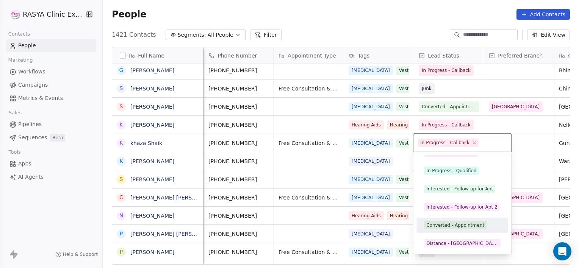
click at [450, 229] on div "Converted - Appointment" at bounding box center [463, 226] width 86 height 12
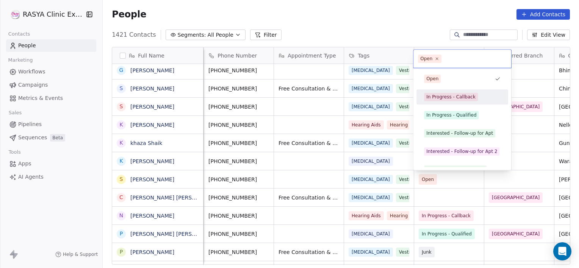
click at [447, 94] on div "In Progress - Callback" at bounding box center [451, 97] width 49 height 7
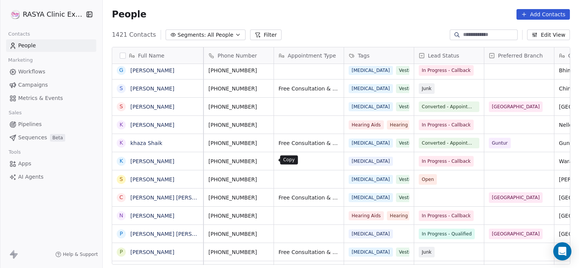
scroll to position [0, 0]
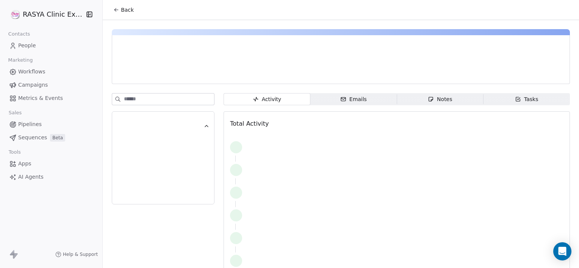
click at [441, 100] on div "Notes" at bounding box center [440, 100] width 24 height 8
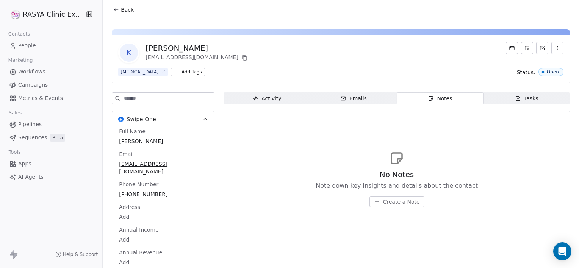
click at [399, 202] on span "Create a Note" at bounding box center [401, 202] width 37 height 8
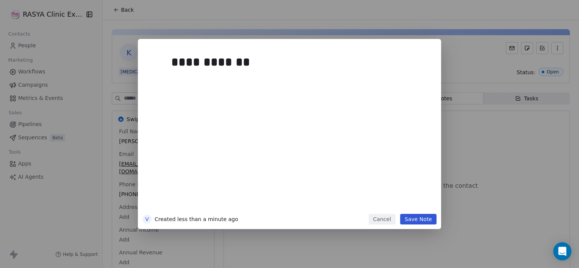
click at [414, 222] on button "Save Note" at bounding box center [418, 219] width 36 height 11
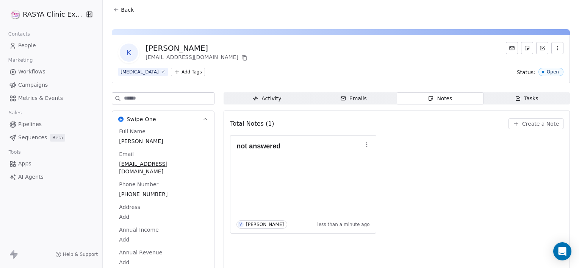
click at [131, 15] on button "Back" at bounding box center [124, 10] width 30 height 14
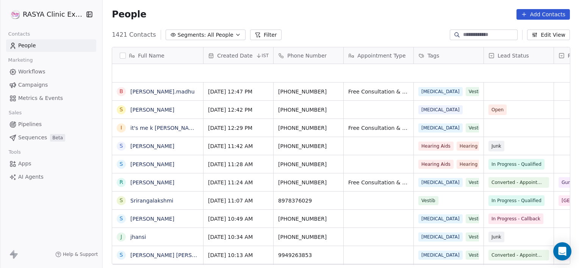
scroll to position [231, 471]
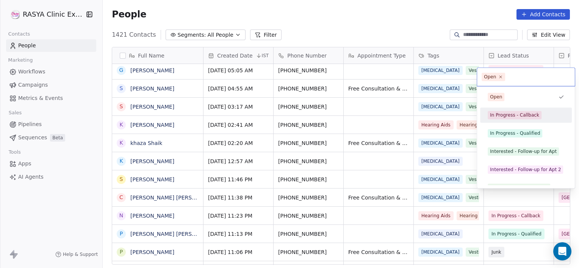
click at [510, 116] on div "In Progress - Callback" at bounding box center [514, 115] width 49 height 7
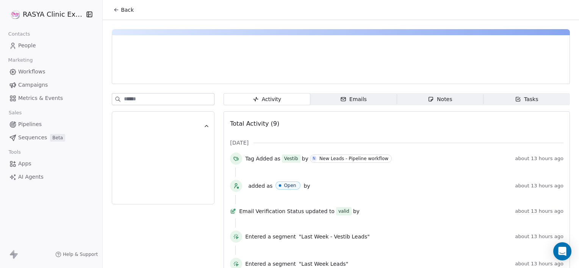
click at [435, 104] on span "Notes Notes" at bounding box center [440, 99] width 86 height 12
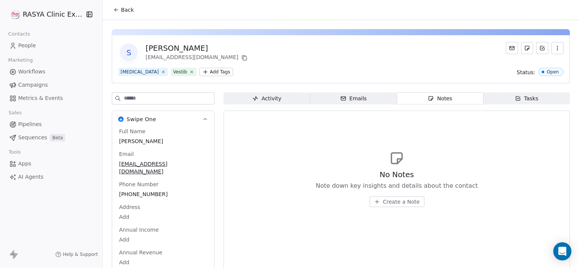
click at [386, 204] on span "Create a Note" at bounding box center [401, 202] width 37 height 8
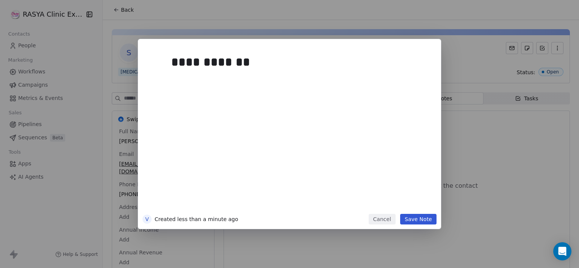
click at [423, 216] on button "Save Note" at bounding box center [418, 219] width 36 height 11
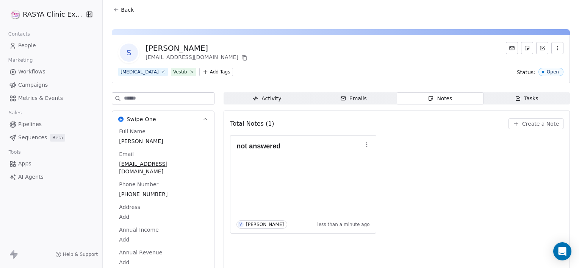
click at [129, 11] on span "Back" at bounding box center [127, 10] width 13 height 8
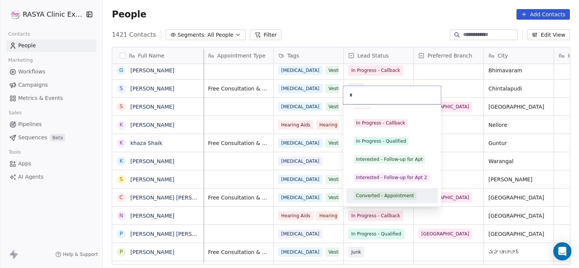
scroll to position [13, 0]
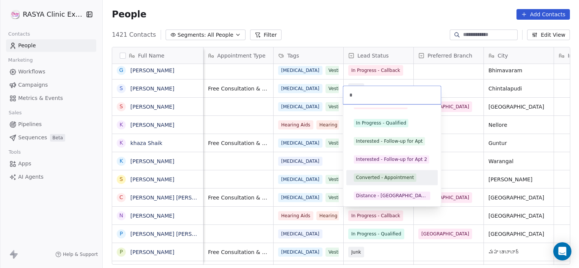
click at [376, 179] on div "Converted - Appointment" at bounding box center [385, 177] width 58 height 7
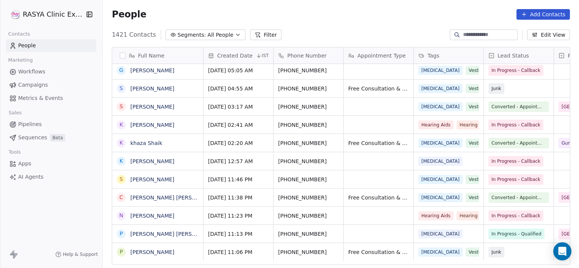
scroll to position [0, 0]
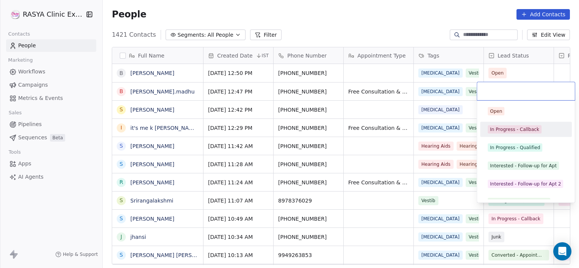
click at [508, 130] on div "In Progress - Callback" at bounding box center [514, 129] width 49 height 7
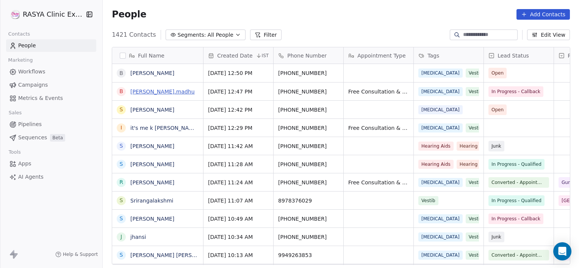
click at [153, 93] on link "[PERSON_NAME].madhu" at bounding box center [162, 92] width 64 height 6
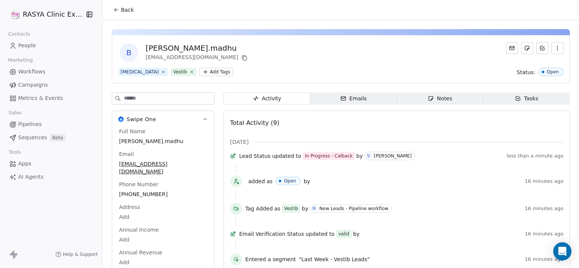
click at [127, 10] on span "Back" at bounding box center [127, 10] width 13 height 8
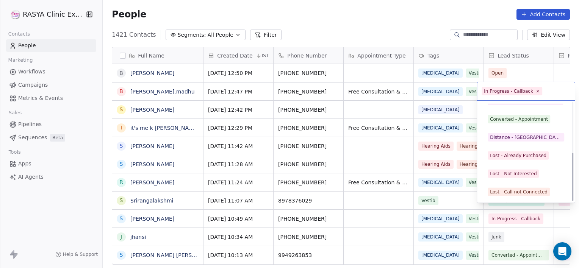
scroll to position [101, 0]
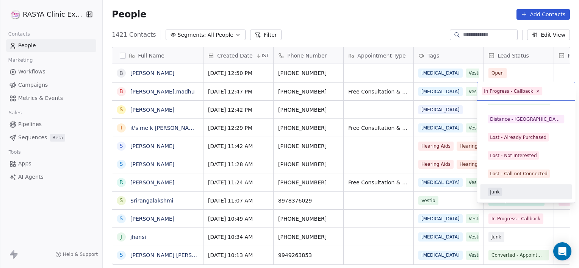
click at [498, 191] on div "Junk" at bounding box center [495, 192] width 10 height 7
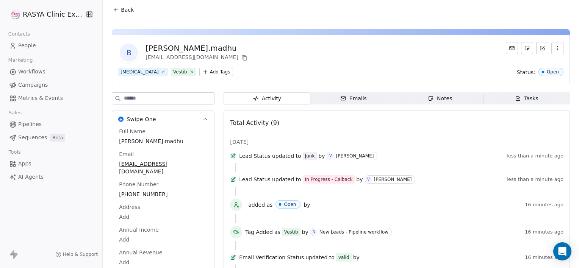
click at [423, 102] on span "Notes Notes" at bounding box center [440, 99] width 86 height 12
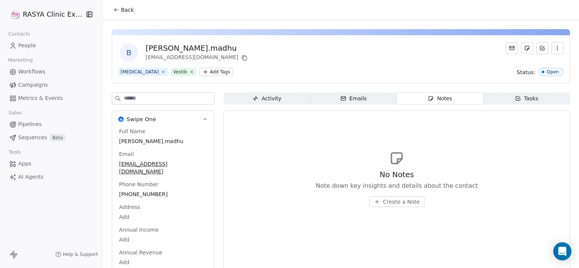
click at [395, 203] on span "Create a Note" at bounding box center [401, 202] width 37 height 8
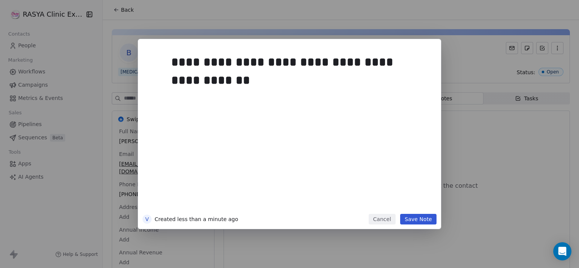
click at [422, 218] on button "Save Note" at bounding box center [418, 219] width 36 height 11
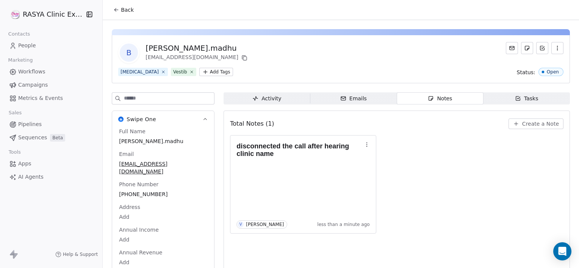
click at [112, 11] on button "Back" at bounding box center [124, 10] width 30 height 14
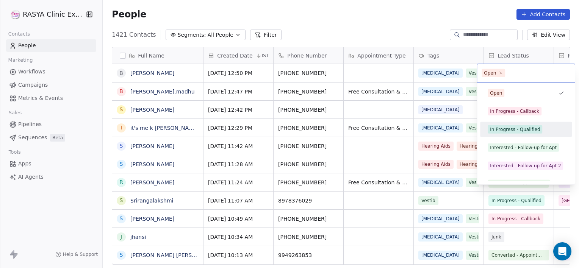
click at [510, 129] on div "In Progress - Qualified" at bounding box center [515, 129] width 50 height 7
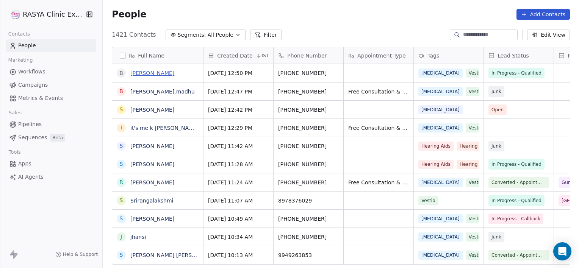
click at [159, 74] on link "[PERSON_NAME]" at bounding box center [152, 73] width 44 height 6
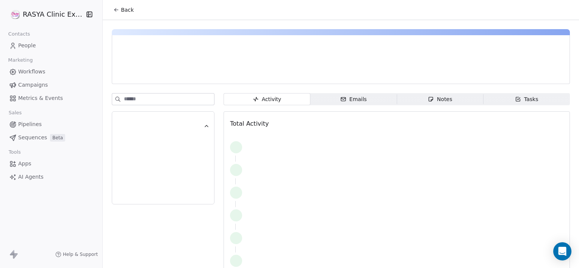
click at [495, 97] on span "Tasks Tasks" at bounding box center [527, 99] width 86 height 12
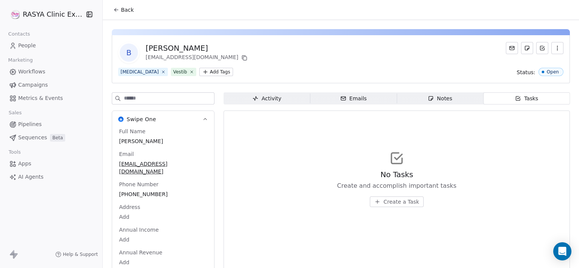
click at [402, 201] on span "Create a Task" at bounding box center [402, 202] width 36 height 8
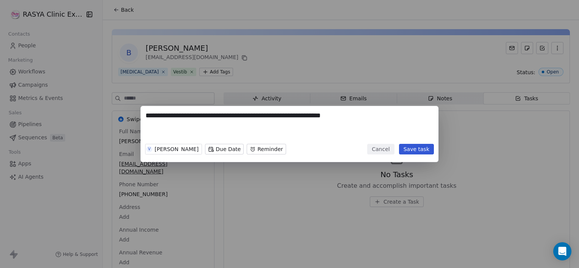
drag, startPoint x: 335, startPoint y: 114, endPoint x: 142, endPoint y: 122, distance: 192.8
click at [142, 122] on div "**********" at bounding box center [290, 134] width 298 height 56
type textarea "**********"
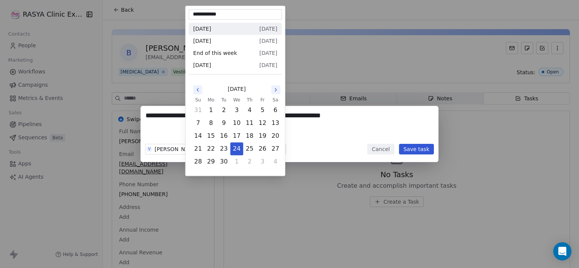
click at [197, 150] on body "**********" at bounding box center [289, 134] width 579 height 268
click at [246, 149] on button "25" at bounding box center [250, 149] width 12 height 12
type input "**********"
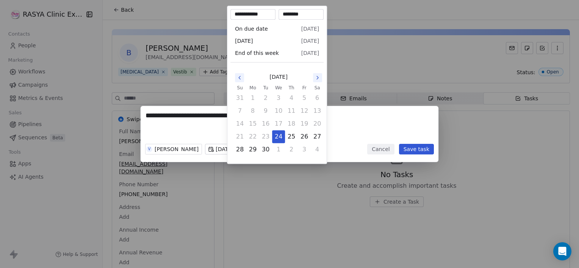
click at [246, 151] on body "**********" at bounding box center [289, 134] width 579 height 268
click at [290, 136] on button "25" at bounding box center [291, 137] width 12 height 12
type input "**********"
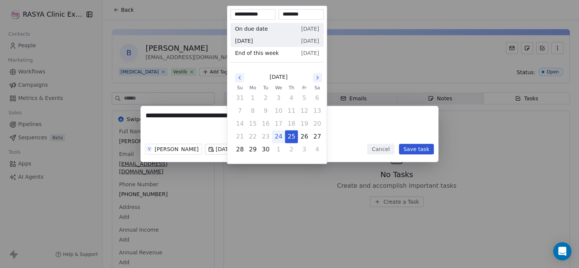
click at [419, 150] on div "**********" at bounding box center [289, 134] width 579 height 56
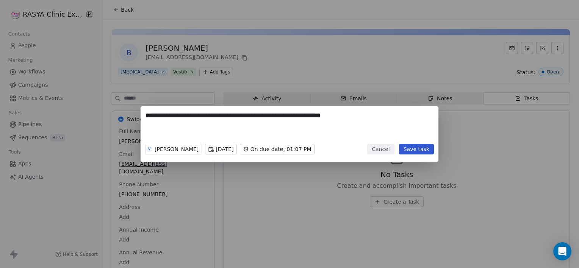
click at [419, 150] on button "Save task" at bounding box center [416, 149] width 35 height 11
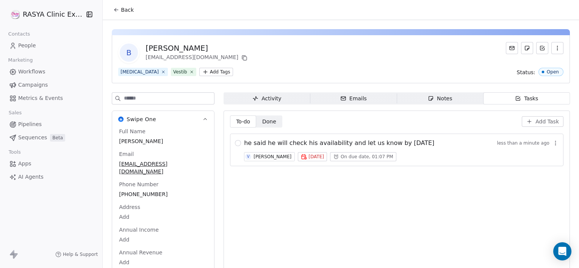
click at [452, 102] on span "Notes Notes" at bounding box center [440, 99] width 86 height 12
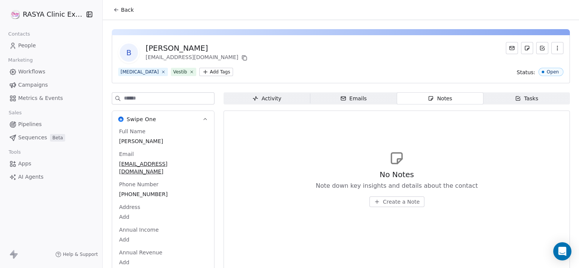
click at [388, 202] on span "Create a Note" at bounding box center [401, 202] width 37 height 8
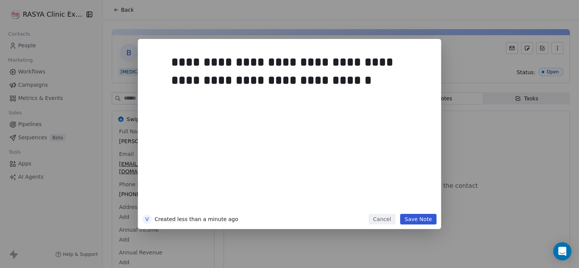
click at [426, 216] on button "Save Note" at bounding box center [418, 219] width 36 height 11
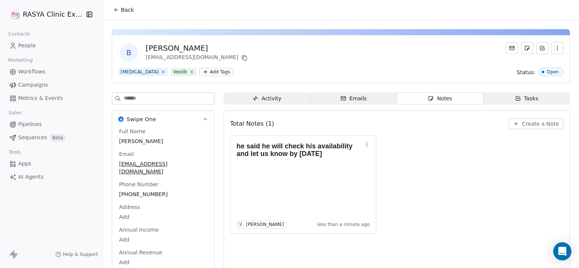
click at [126, 13] on span "Back" at bounding box center [127, 10] width 13 height 8
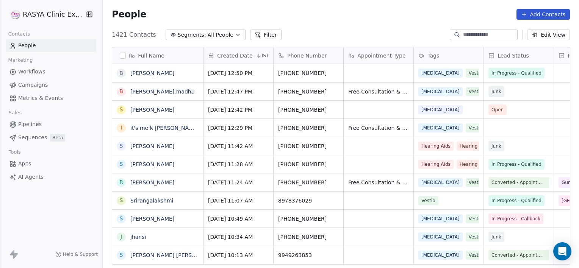
scroll to position [231, 471]
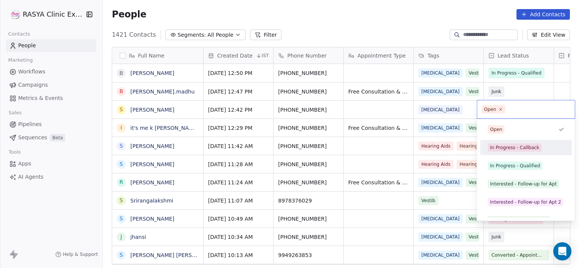
click at [490, 148] on div "In Progress - Callback" at bounding box center [514, 147] width 49 height 7
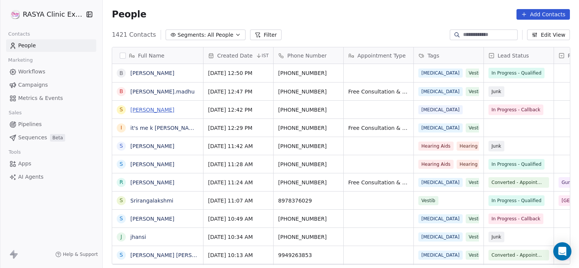
click at [154, 112] on link "[PERSON_NAME]" at bounding box center [152, 110] width 44 height 6
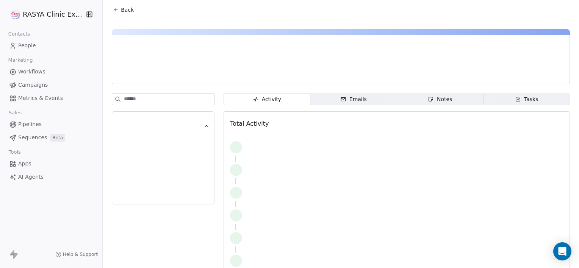
click at [449, 97] on span "Notes Notes" at bounding box center [440, 99] width 86 height 12
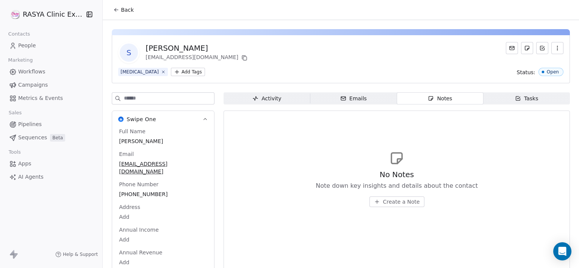
click at [123, 6] on span "Back" at bounding box center [127, 10] width 13 height 8
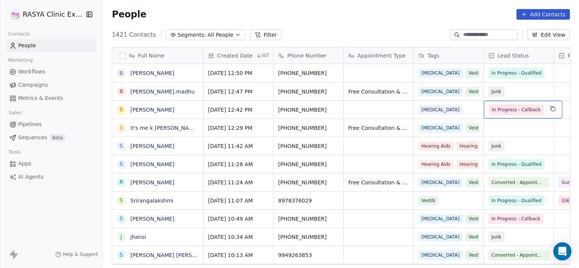
click at [498, 111] on span "In Progress - Callback" at bounding box center [516, 110] width 49 height 8
click at [497, 107] on span "In Progress - Callback" at bounding box center [516, 110] width 49 height 8
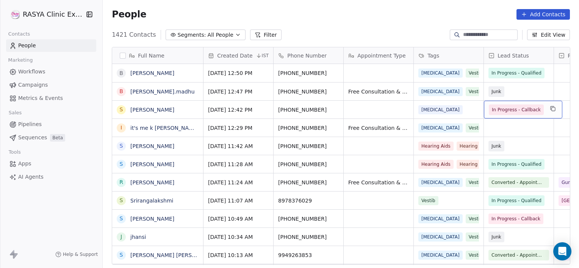
click at [497, 107] on span "In Progress - Callback" at bounding box center [516, 110] width 49 height 8
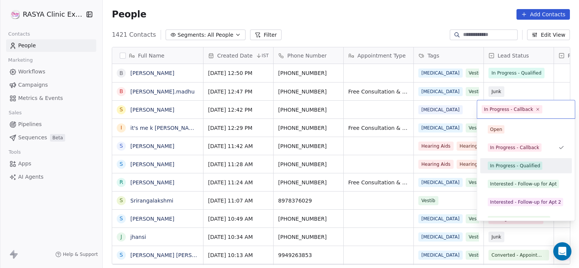
click at [509, 169] on div "In Progress - Qualified" at bounding box center [515, 166] width 50 height 7
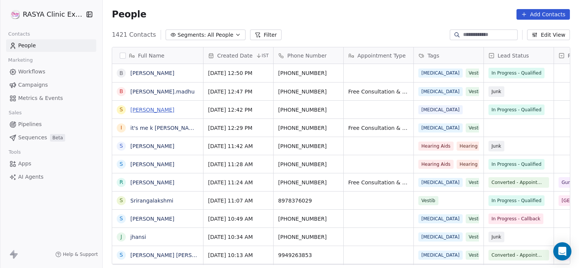
click at [146, 109] on link "[PERSON_NAME]" at bounding box center [152, 110] width 44 height 6
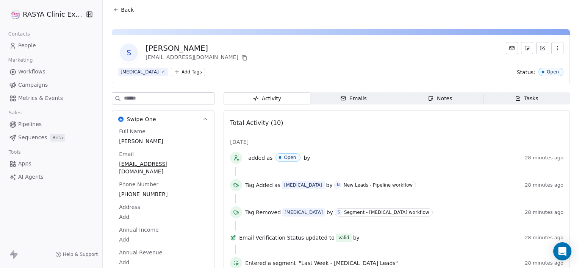
click at [409, 95] on span "Notes Notes" at bounding box center [440, 99] width 86 height 12
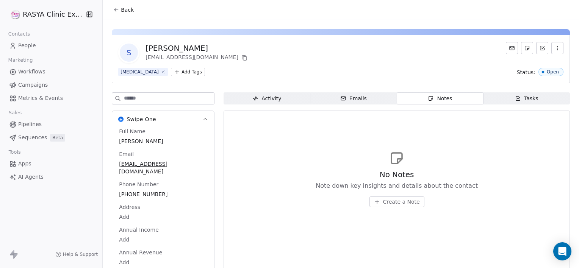
click at [400, 197] on button "Create a Note" at bounding box center [397, 202] width 55 height 11
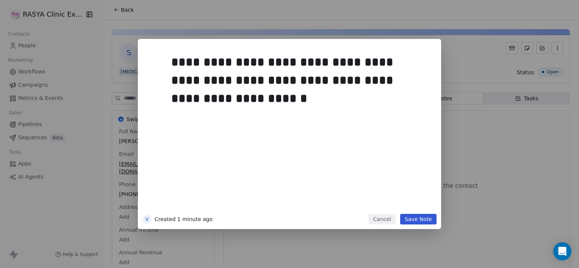
click at [414, 223] on button "Save Note" at bounding box center [418, 219] width 36 height 11
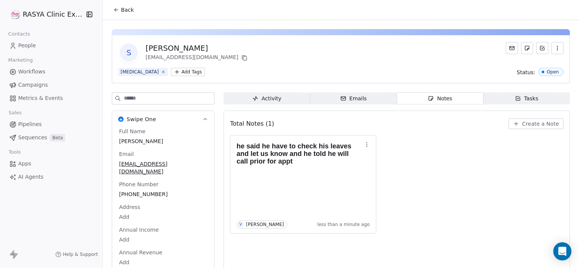
click at [133, 10] on button "Back" at bounding box center [124, 10] width 30 height 14
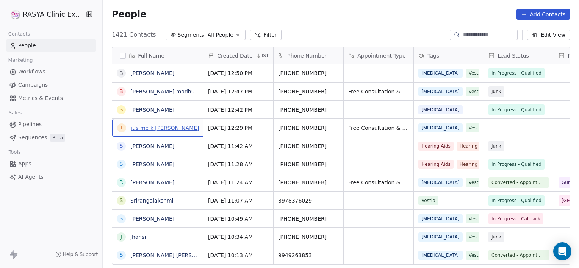
drag, startPoint x: 157, startPoint y: 124, endPoint x: 155, endPoint y: 129, distance: 5.9
click at [155, 129] on div "i it's me k [PERSON_NAME]" at bounding box center [158, 128] width 82 height 9
click at [155, 129] on link "it's me k [PERSON_NAME]" at bounding box center [164, 128] width 69 height 6
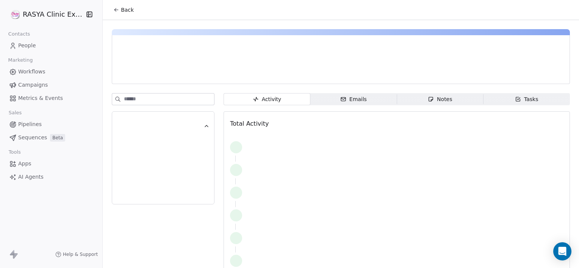
click at [408, 96] on span "Notes Notes" at bounding box center [440, 99] width 86 height 12
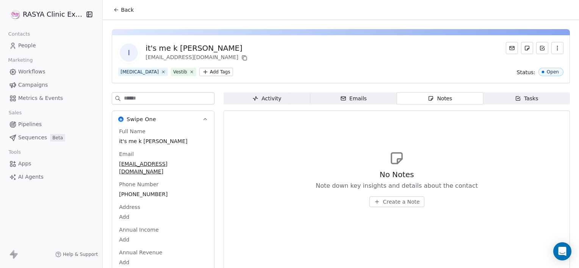
click at [391, 202] on span "Create a Note" at bounding box center [401, 202] width 37 height 8
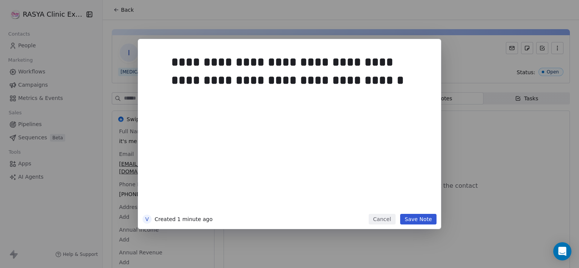
click at [411, 221] on button "Save Note" at bounding box center [418, 219] width 36 height 11
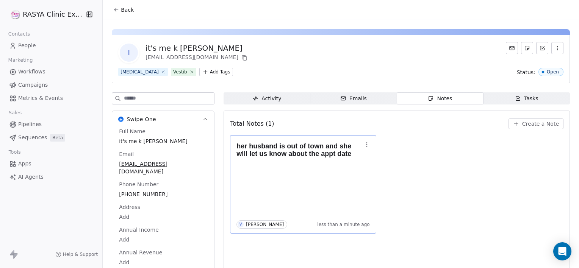
click at [235, 141] on div "her husband is out of town and she will let us know about the appt date V [PERS…" at bounding box center [303, 184] width 146 height 99
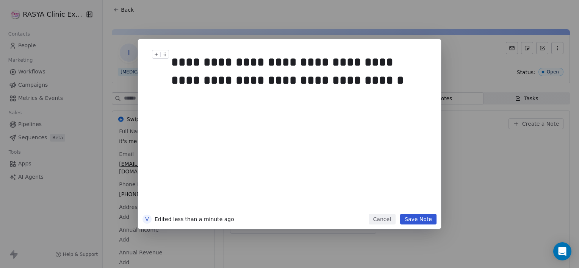
click at [341, 86] on div "**********" at bounding box center [298, 71] width 254 height 36
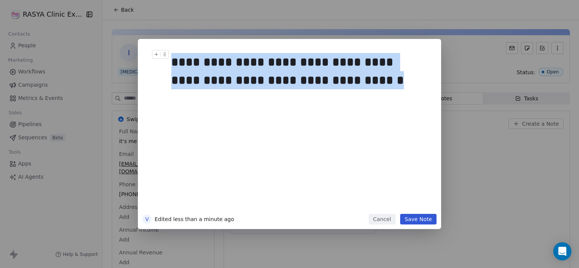
click at [341, 86] on div "**********" at bounding box center [298, 71] width 254 height 36
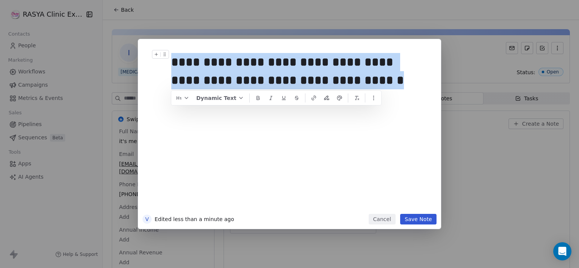
copy div "**********"
click at [386, 223] on button "Cancel" at bounding box center [382, 219] width 27 height 11
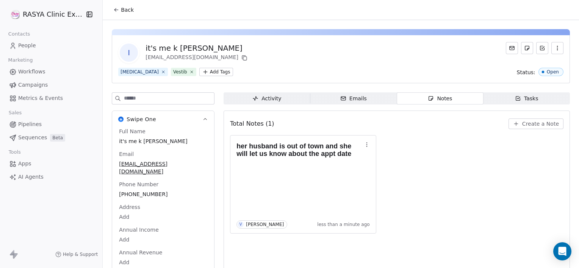
click at [527, 103] on span "Tasks Tasks" at bounding box center [527, 99] width 86 height 12
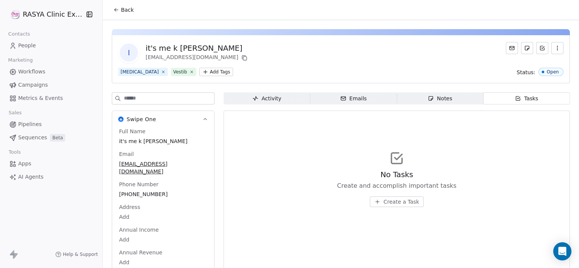
click at [391, 201] on span "Create a Task" at bounding box center [402, 202] width 36 height 8
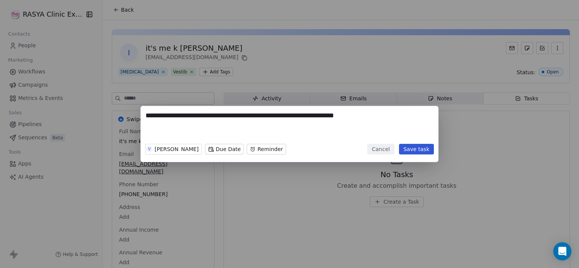
type textarea "**********"
click at [201, 153] on body "**********" at bounding box center [289, 134] width 579 height 268
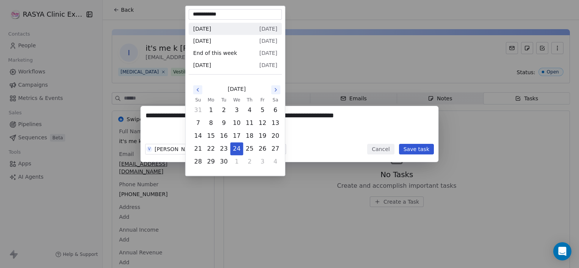
click at [277, 90] on icon "Go to the Next Month" at bounding box center [276, 90] width 6 height 6
click at [250, 110] on button "2" at bounding box center [250, 110] width 12 height 12
type input "**********"
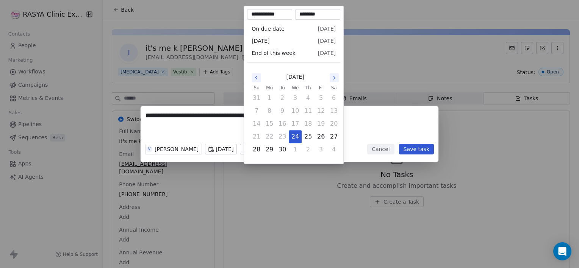
click at [259, 148] on body "**********" at bounding box center [289, 134] width 579 height 268
click at [331, 78] on icon "Go to the Next Month" at bounding box center [334, 78] width 6 height 6
click at [303, 99] on button "2" at bounding box center [308, 98] width 12 height 12
type input "**********"
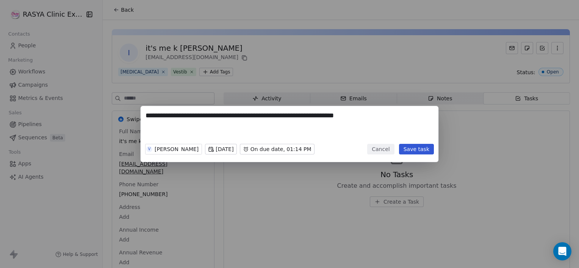
drag, startPoint x: 416, startPoint y: 160, endPoint x: 410, endPoint y: 145, distance: 16.0
click at [410, 145] on div "**********" at bounding box center [289, 134] width 579 height 56
click at [410, 145] on button "Save task" at bounding box center [416, 149] width 35 height 11
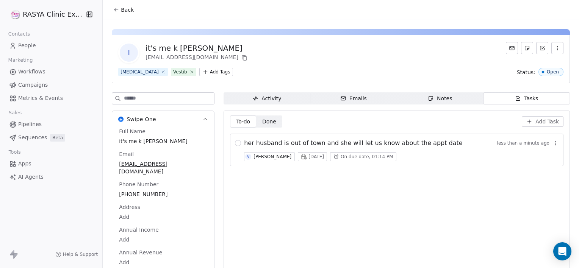
click at [119, 7] on button "Back" at bounding box center [124, 10] width 30 height 14
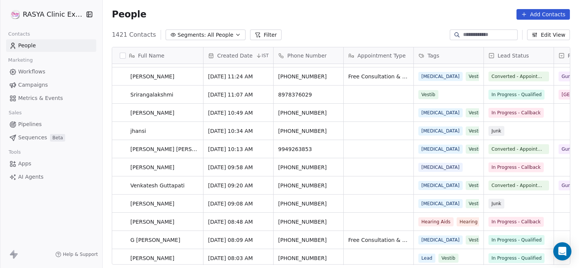
scroll to position [124, 0]
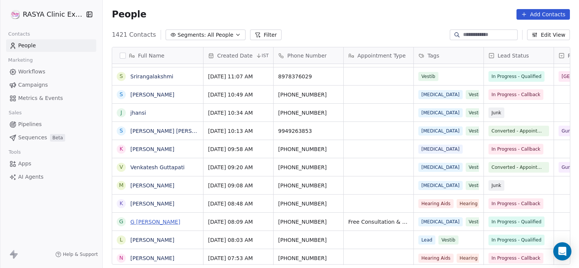
click at [144, 224] on link "G [PERSON_NAME]" at bounding box center [155, 222] width 50 height 6
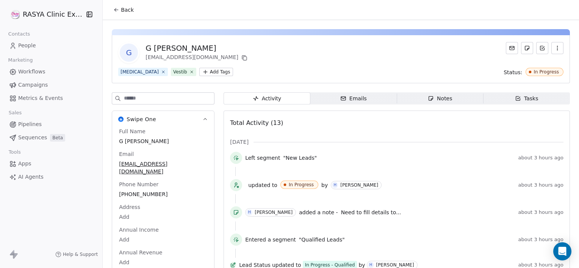
click at [420, 96] on span "Notes Notes" at bounding box center [440, 99] width 86 height 12
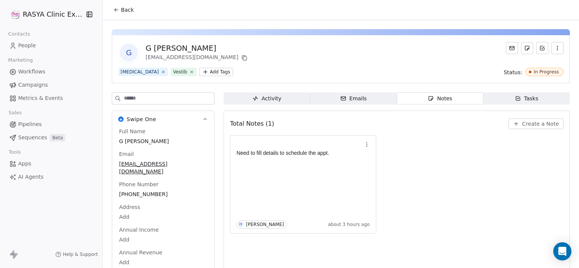
click at [118, 9] on icon at bounding box center [116, 10] width 6 height 6
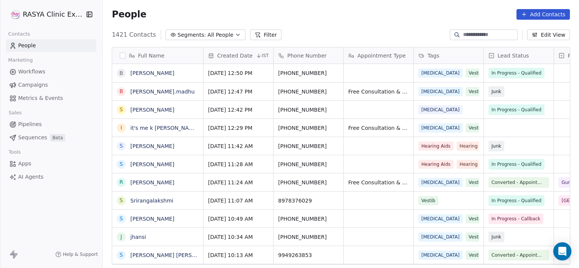
scroll to position [231, 471]
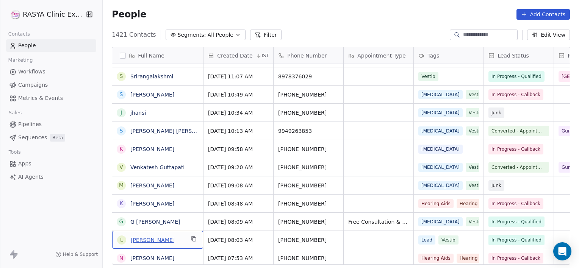
drag, startPoint x: 143, startPoint y: 244, endPoint x: 140, endPoint y: 238, distance: 6.8
click at [140, 238] on link "[PERSON_NAME]" at bounding box center [152, 240] width 44 height 6
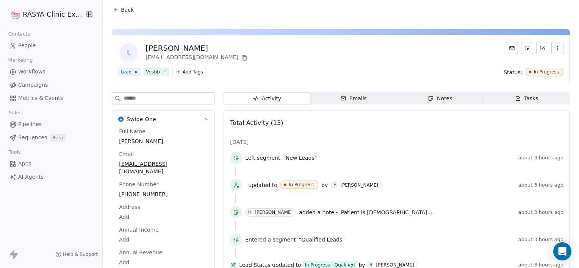
click at [422, 98] on span "Notes Notes" at bounding box center [440, 99] width 86 height 12
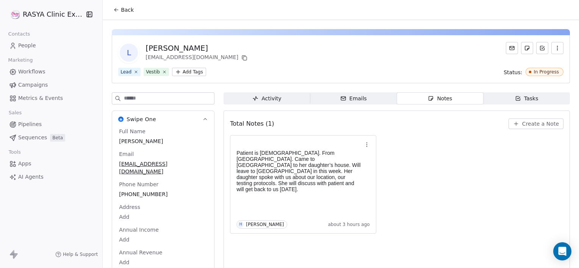
click at [130, 8] on span "Back" at bounding box center [127, 10] width 13 height 8
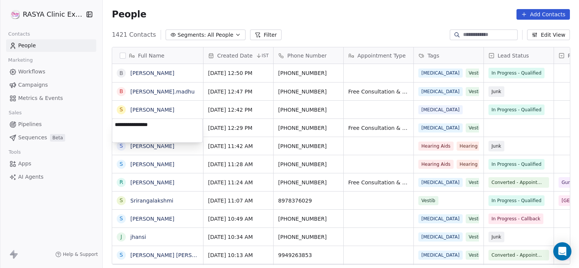
click at [132, 125] on textarea "**********" at bounding box center [157, 131] width 90 height 24
type textarea "*********"
click at [235, 37] on icon "button" at bounding box center [238, 35] width 6 height 6
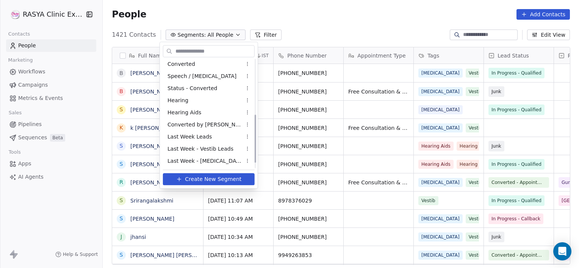
scroll to position [136, 0]
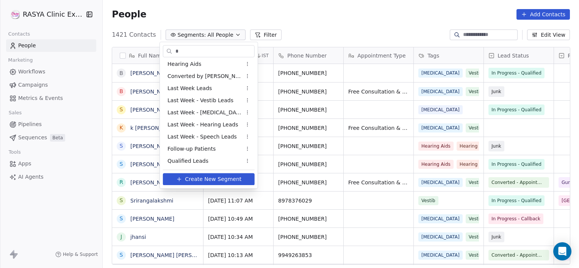
click at [193, 146] on span "Follow-up Patients" at bounding box center [192, 149] width 48 height 8
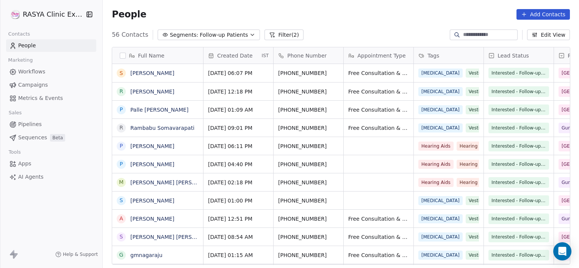
scroll to position [231, 471]
